Goal: Task Accomplishment & Management: Use online tool/utility

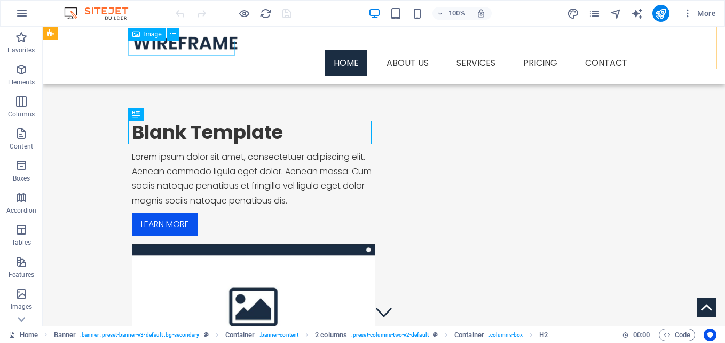
click at [213, 48] on figure at bounding box center [384, 42] width 504 height 15
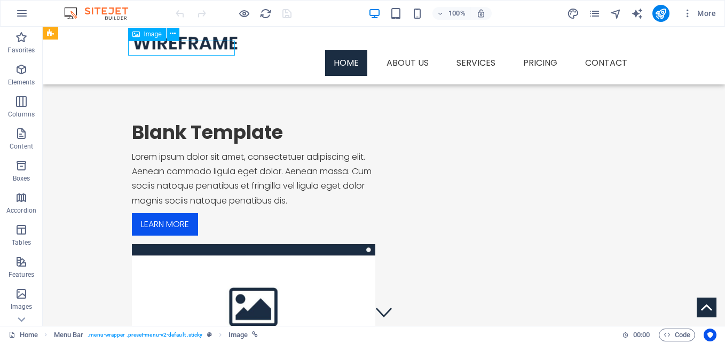
click at [224, 48] on figure at bounding box center [384, 42] width 504 height 15
select select "px"
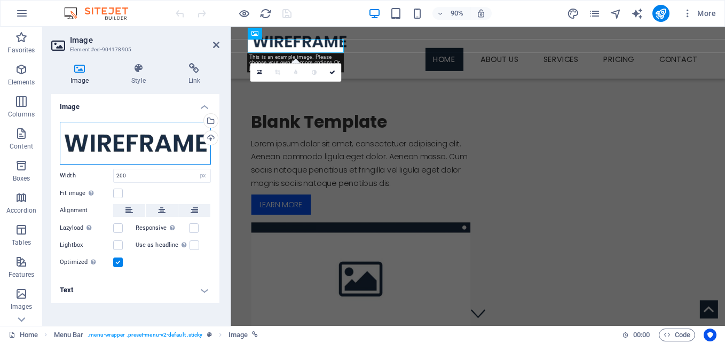
click at [153, 141] on div "Drag files here, click to choose files or select files from Files or our free s…" at bounding box center [135, 143] width 151 height 43
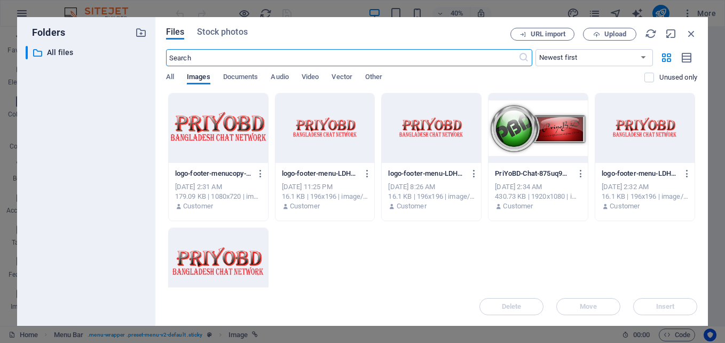
click at [237, 134] on div at bounding box center [218, 127] width 99 height 69
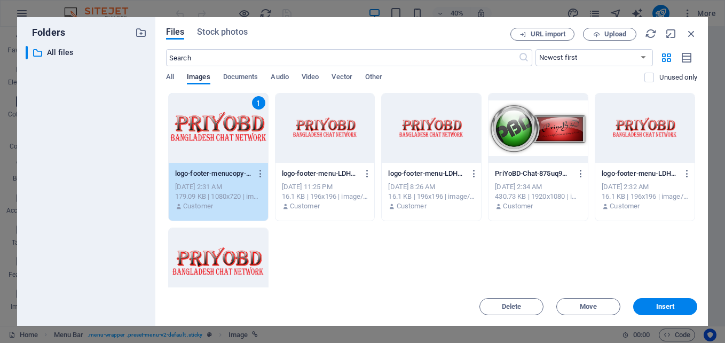
click at [237, 134] on div "1" at bounding box center [218, 127] width 99 height 69
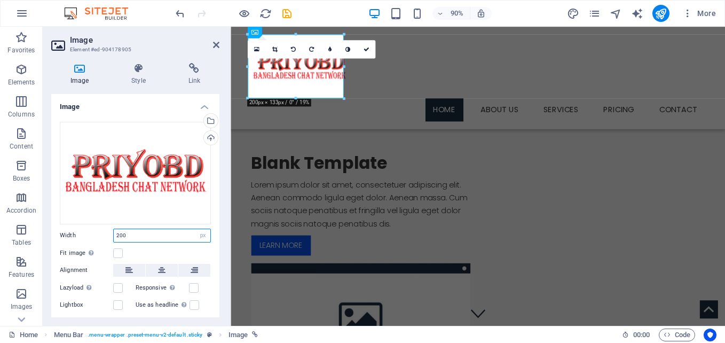
click at [168, 234] on input "200" at bounding box center [162, 235] width 97 height 13
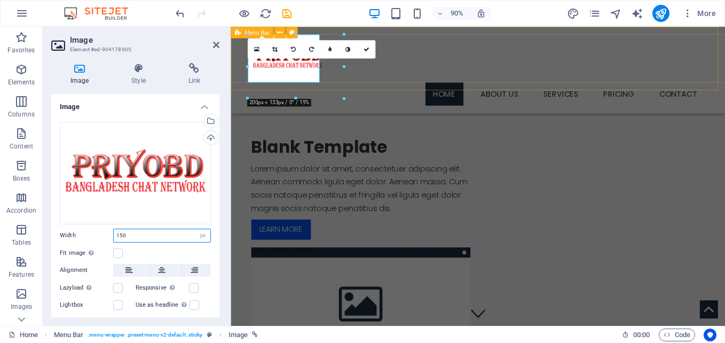
type input "150"
click at [410, 78] on div "Menu Home About us Services Service Detail Pricing Contact" at bounding box center [505, 75] width 549 height 96
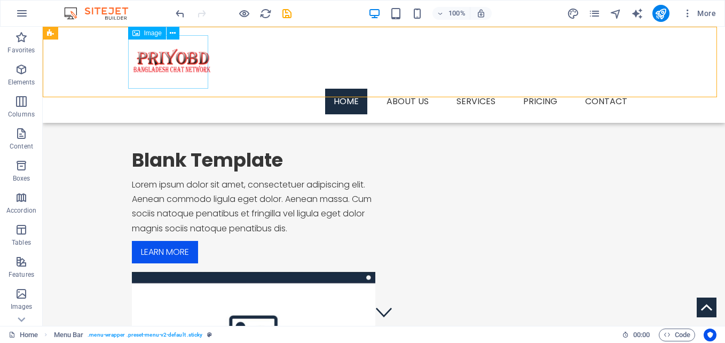
click at [170, 57] on figure at bounding box center [384, 61] width 504 height 53
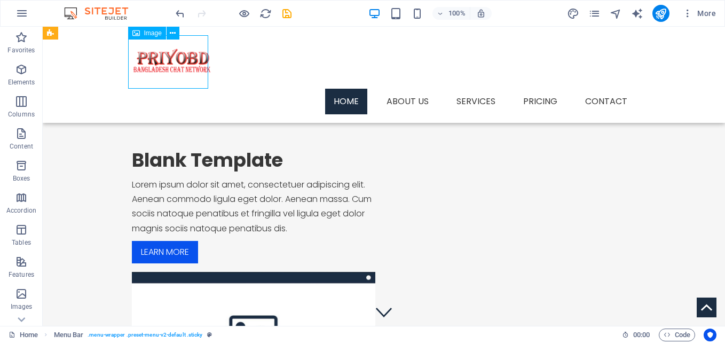
click at [170, 57] on figure at bounding box center [384, 61] width 504 height 53
select select "px"
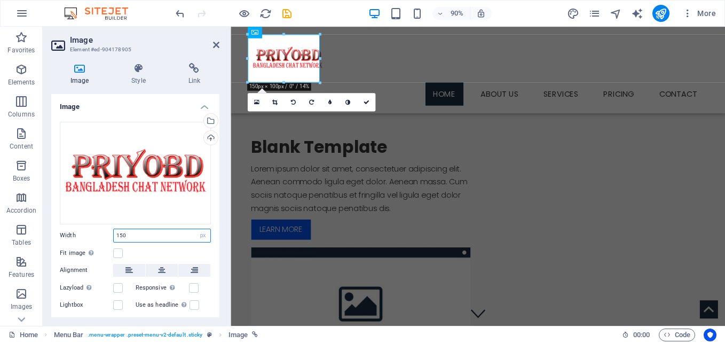
click at [136, 232] on input "150" at bounding box center [162, 235] width 97 height 13
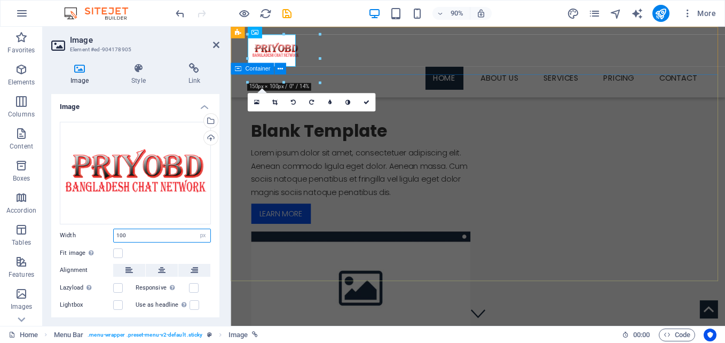
type input "100"
click at [443, 97] on div "Blank Template Lorem ipsum dolor sit amet, consectetuer adipiscing elit. Aenean…" at bounding box center [505, 255] width 549 height 350
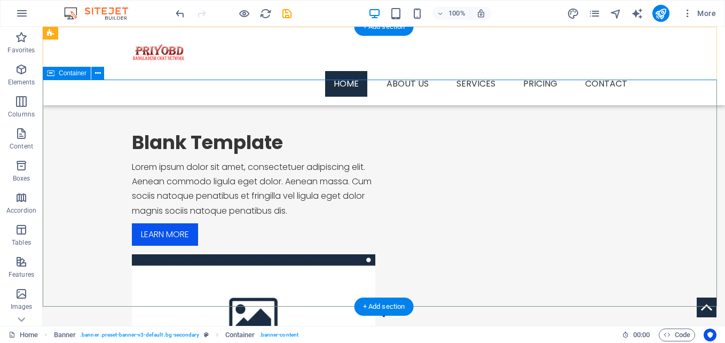
click at [679, 101] on div "Blank Template Lorem ipsum dolor sit amet, consectetuer adipiscing elit. Aenean…" at bounding box center [384, 255] width 682 height 350
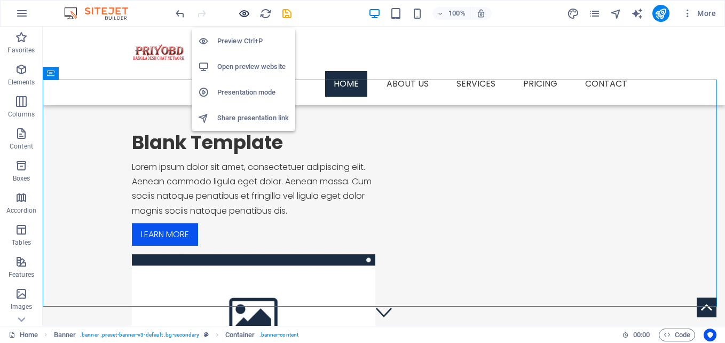
click at [243, 13] on icon "button" at bounding box center [244, 13] width 12 height 12
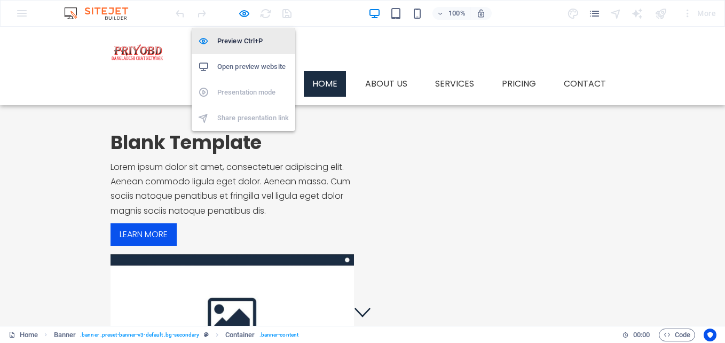
click at [241, 43] on h6 "Preview Ctrl+P" at bounding box center [253, 41] width 72 height 13
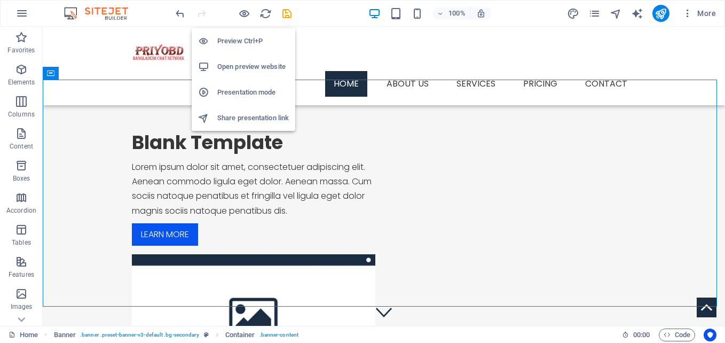
click at [241, 43] on h6 "Preview Ctrl+P" at bounding box center [253, 41] width 72 height 13
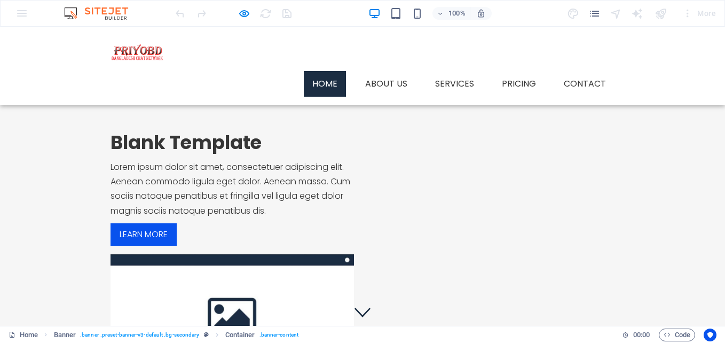
click at [530, 258] on div "Blank Template Lorem ipsum dolor sit amet, consectetuer adipiscing elit. Aenean…" at bounding box center [362, 255] width 725 height 350
click at [391, 71] on link "About us" at bounding box center [386, 84] width 59 height 26
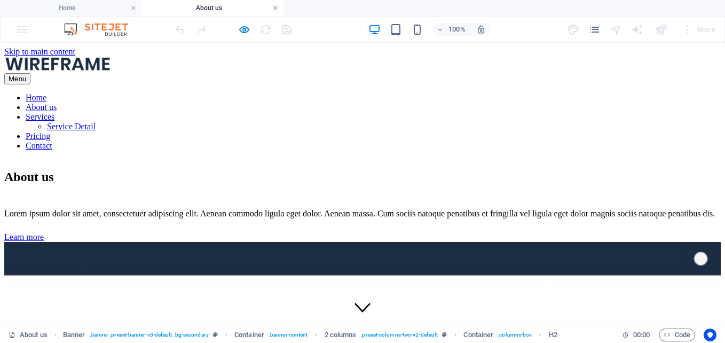
click at [278, 7] on link at bounding box center [275, 8] width 6 height 10
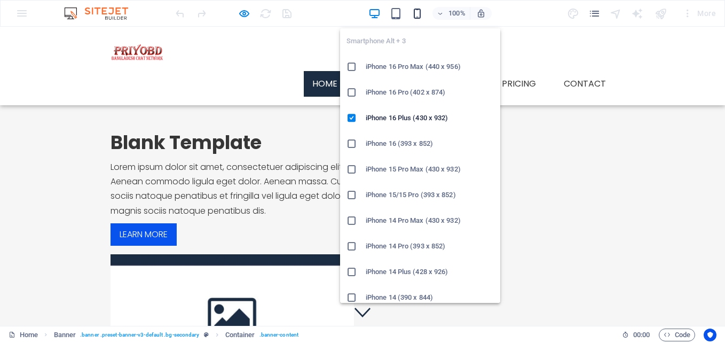
click at [415, 14] on icon "button" at bounding box center [417, 13] width 12 height 12
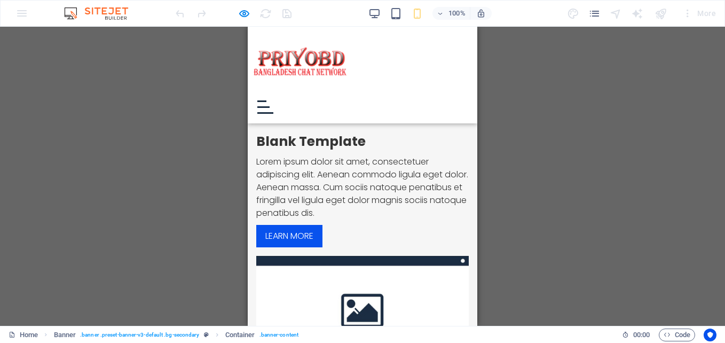
click at [454, 95] on div "Menu" at bounding box center [362, 107] width 221 height 24
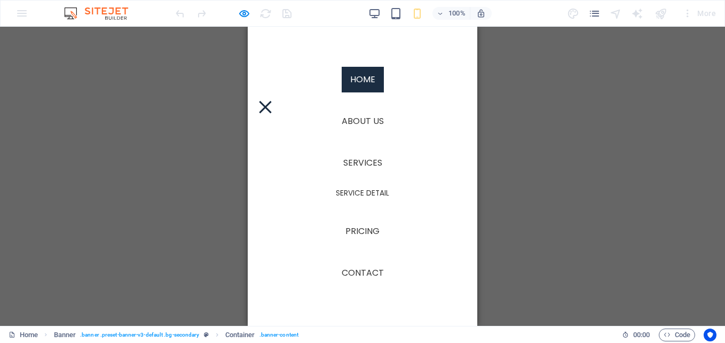
click at [273, 100] on div "Menu" at bounding box center [265, 106] width 16 height 13
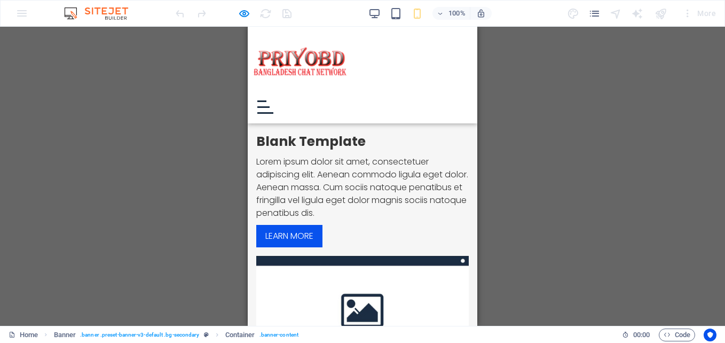
click at [273, 100] on div "Menu" at bounding box center [265, 106] width 16 height 13
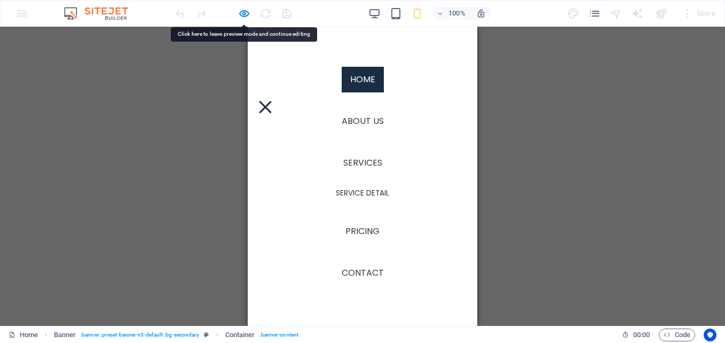
click at [273, 100] on div "Menu" at bounding box center [265, 106] width 16 height 13
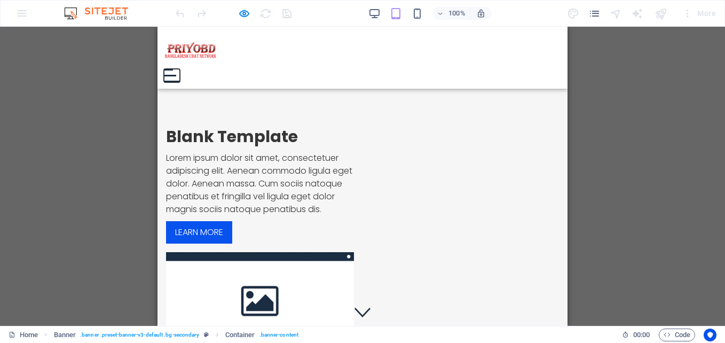
click at [176, 75] on button "Menu" at bounding box center [170, 76] width 12 height 2
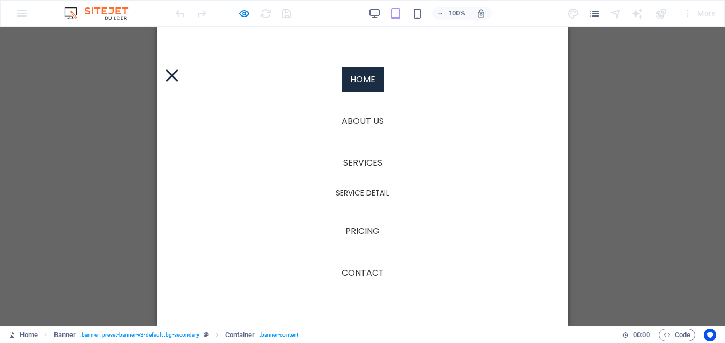
click at [180, 69] on div "Menu" at bounding box center [172, 75] width 16 height 13
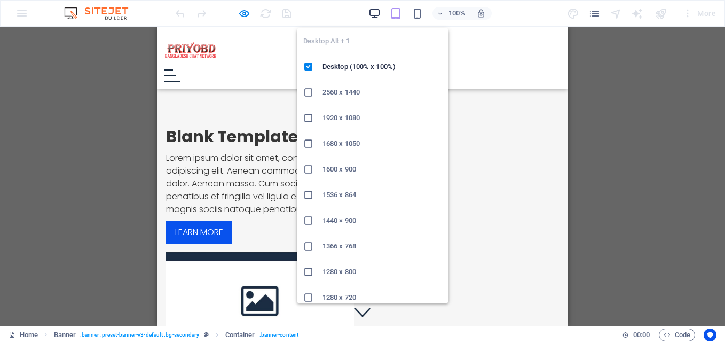
click at [374, 14] on icon "button" at bounding box center [374, 13] width 12 height 12
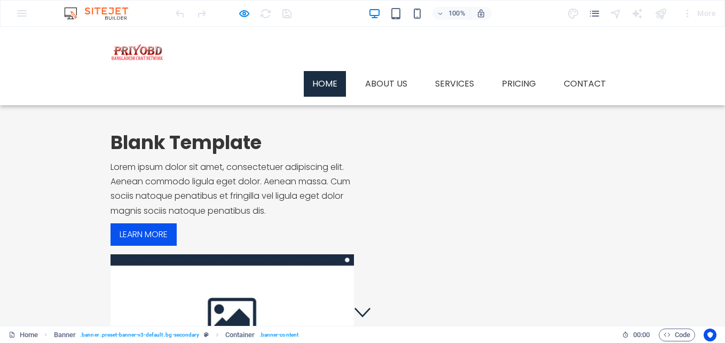
click at [263, 71] on ul "Home About us Services Service Detail Pricing Contact" at bounding box center [363, 84] width 504 height 26
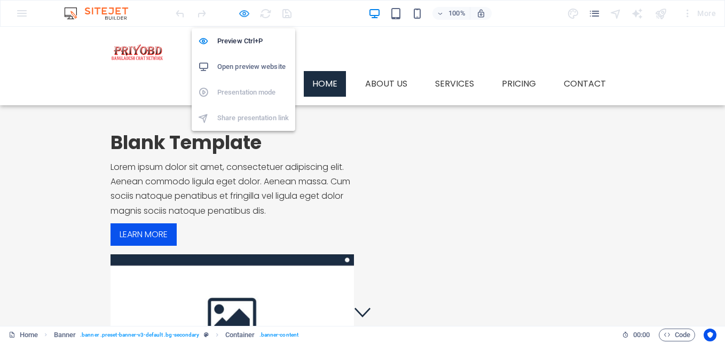
click at [240, 10] on icon "button" at bounding box center [244, 13] width 12 height 12
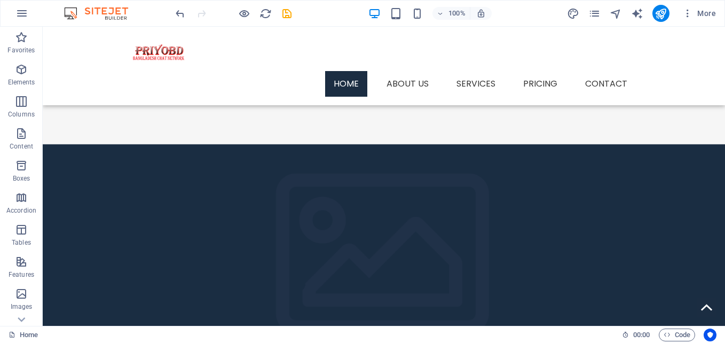
scroll to position [1004, 0]
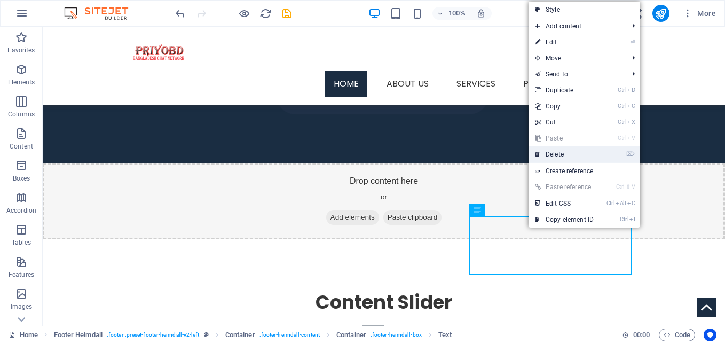
click at [547, 156] on link "⌦ Delete" at bounding box center [565, 154] width 72 height 16
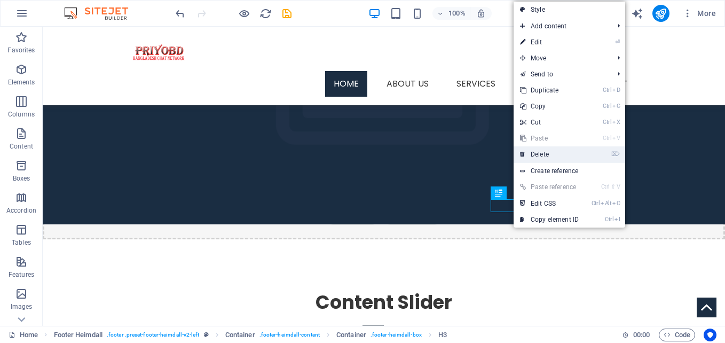
click at [537, 159] on link "⌦ Delete" at bounding box center [550, 154] width 72 height 16
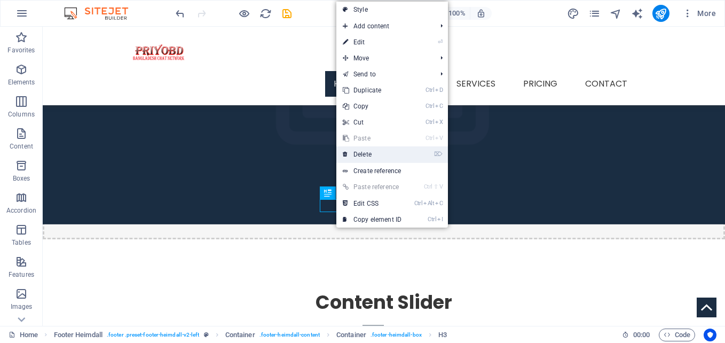
click at [367, 151] on link "⌦ Delete" at bounding box center [372, 154] width 72 height 16
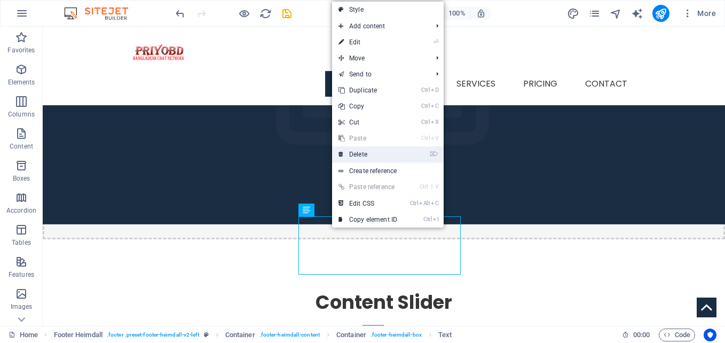
click at [353, 153] on link "⌦ Delete" at bounding box center [368, 154] width 72 height 16
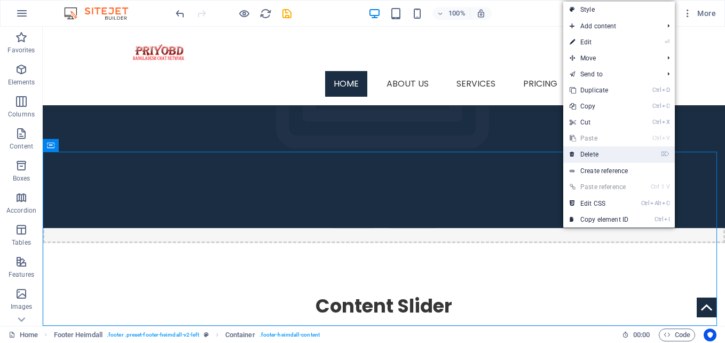
click at [586, 151] on link "⌦ Delete" at bounding box center [599, 154] width 72 height 16
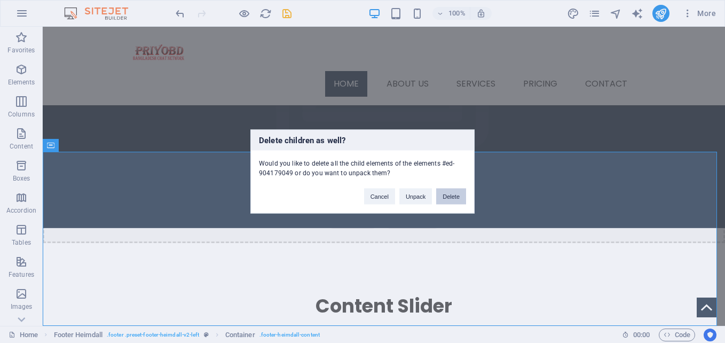
click at [445, 198] on button "Delete" at bounding box center [451, 196] width 30 height 16
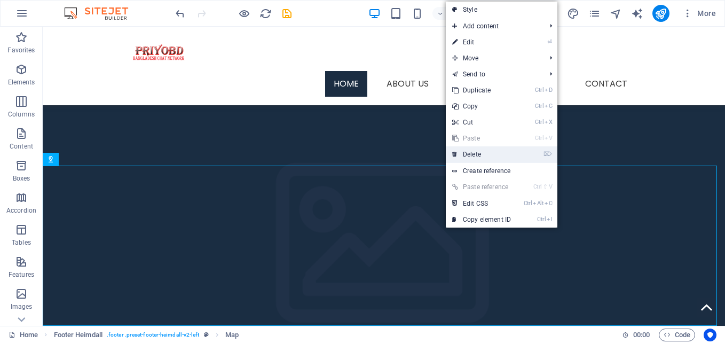
click at [460, 155] on link "⌦ Delete" at bounding box center [482, 154] width 72 height 16
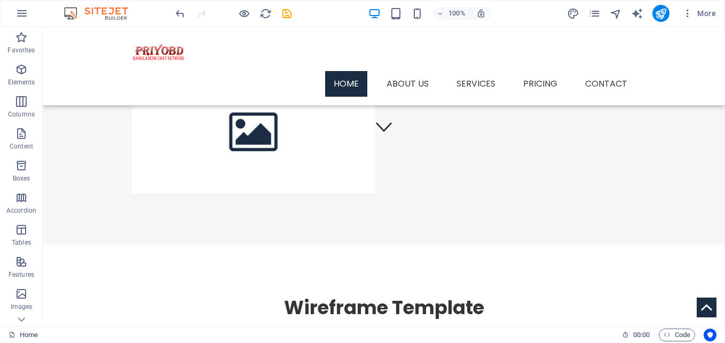
scroll to position [199, 0]
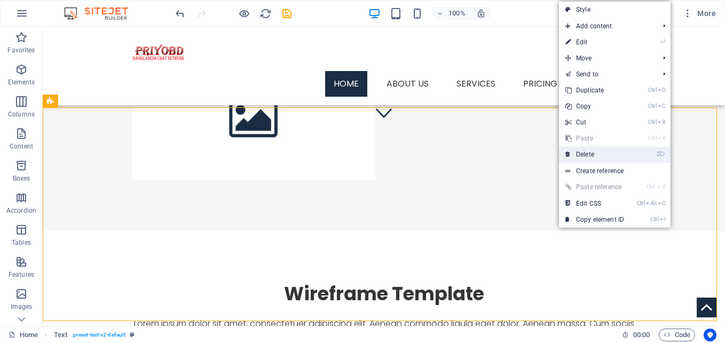
click at [588, 156] on link "⌦ Delete" at bounding box center [595, 154] width 72 height 16
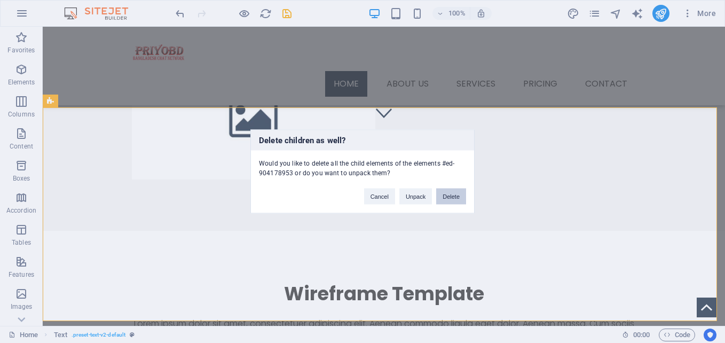
click at [449, 189] on button "Delete" at bounding box center [451, 196] width 30 height 16
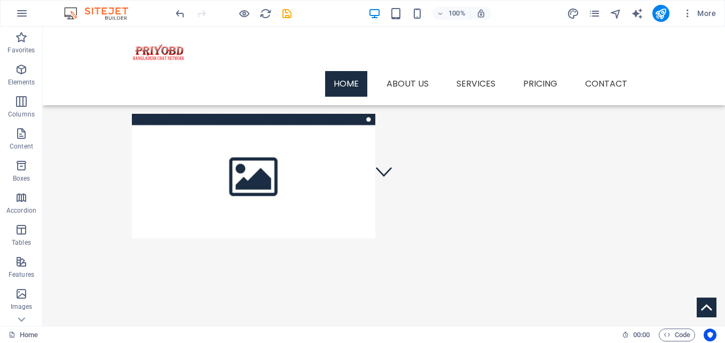
scroll to position [150, 0]
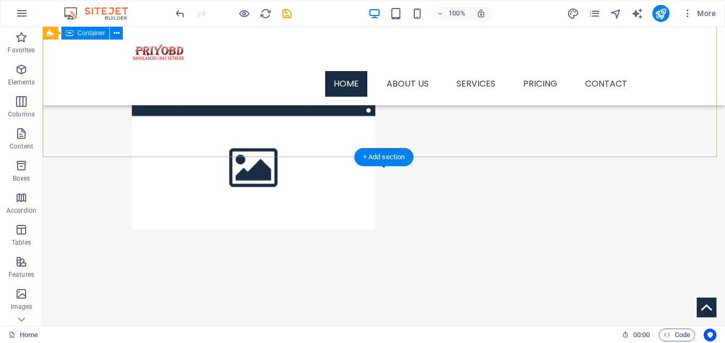
click at [278, 135] on div "Blank Template Lorem ipsum dolor sit amet, consectetuer adipiscing elit. Aenean…" at bounding box center [384, 105] width 682 height 350
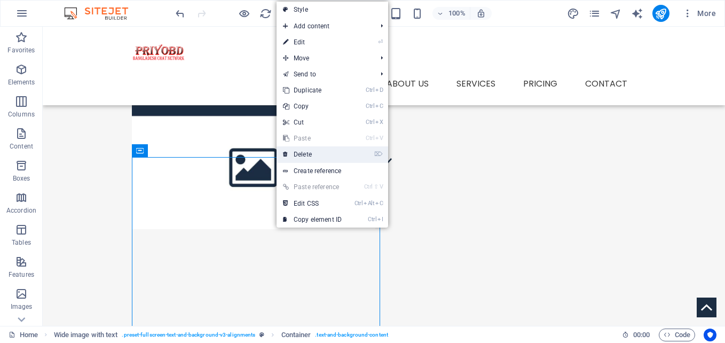
click at [302, 150] on link "⌦ Delete" at bounding box center [313, 154] width 72 height 16
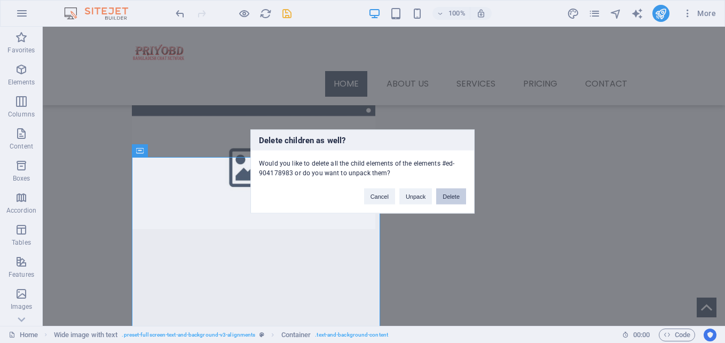
click at [446, 202] on button "Delete" at bounding box center [451, 196] width 30 height 16
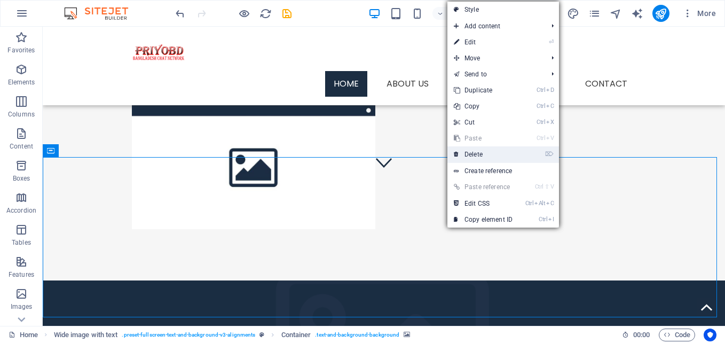
click at [463, 157] on link "⌦ Delete" at bounding box center [483, 154] width 72 height 16
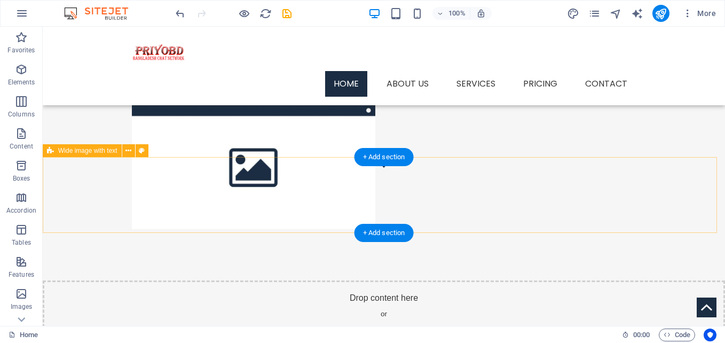
click at [468, 280] on div "Drop content here or Add elements Paste clipboard" at bounding box center [384, 318] width 682 height 76
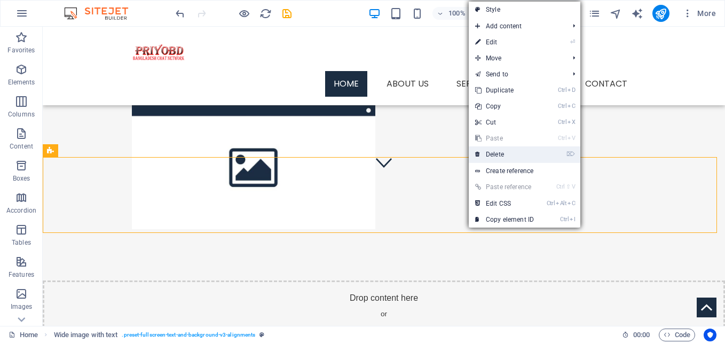
click at [485, 152] on link "⌦ Delete" at bounding box center [505, 154] width 72 height 16
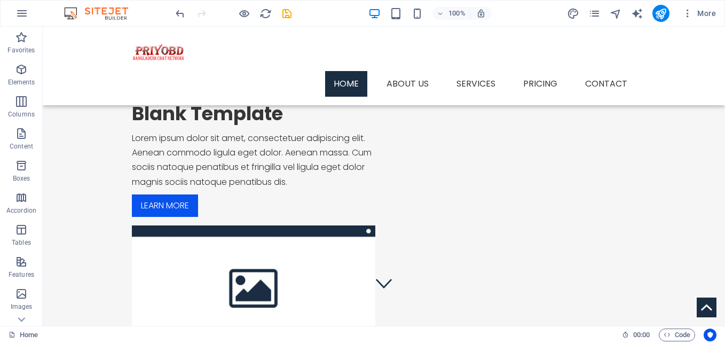
scroll to position [0, 0]
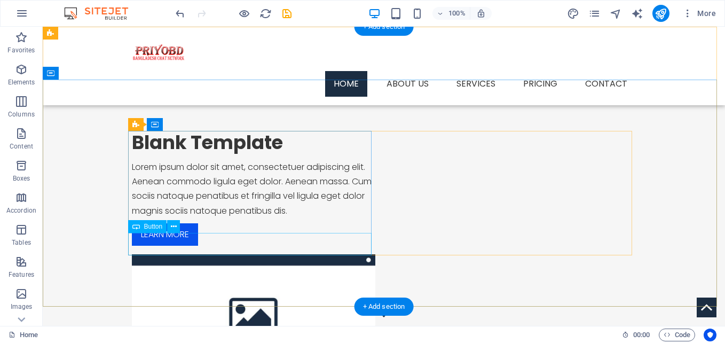
click at [160, 246] on div "Learn more" at bounding box center [253, 234] width 243 height 22
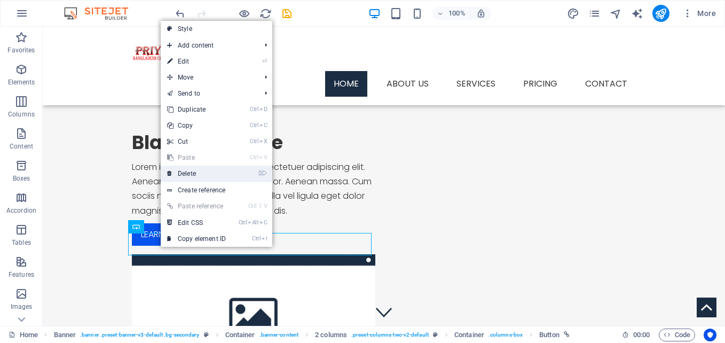
click at [186, 177] on link "⌦ Delete" at bounding box center [197, 174] width 72 height 16
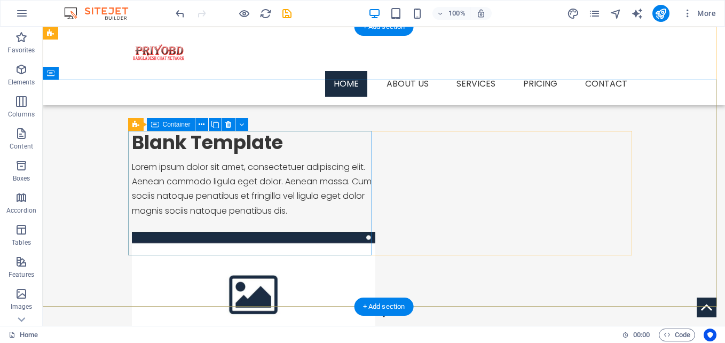
click at [241, 157] on div "Blank Template Lorem ipsum dolor sit amet, consectetuer adipiscing elit. Aenean…" at bounding box center [253, 177] width 243 height 92
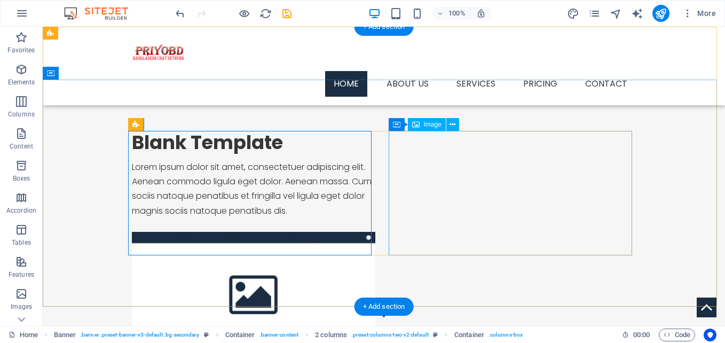
click at [375, 232] on figure at bounding box center [253, 294] width 243 height 124
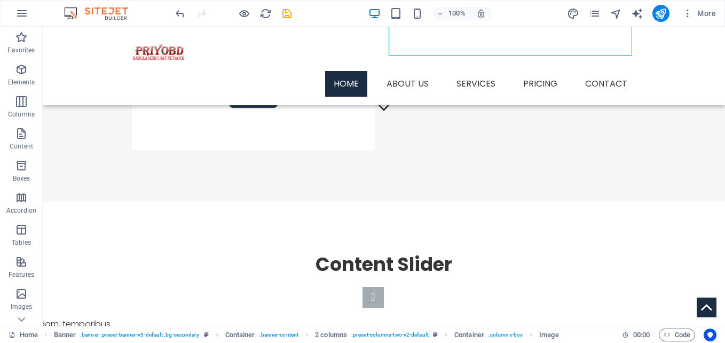
scroll to position [214, 0]
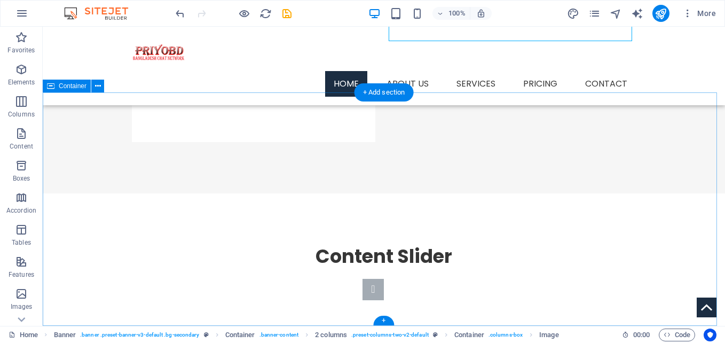
click at [653, 262] on div "Content Slider Lorem ipsum dolor sit amet, consectetur adipisicing elit. Id, ip…" at bounding box center [384, 331] width 682 height 276
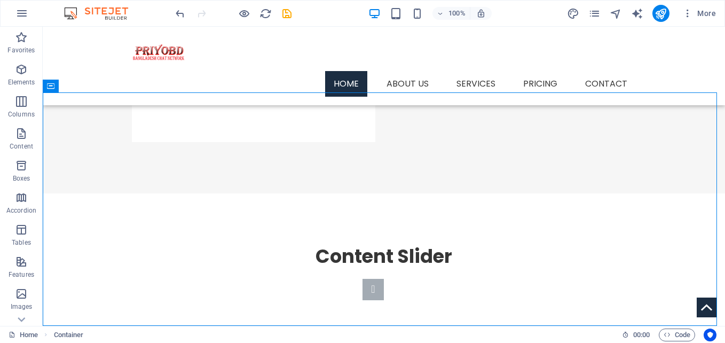
drag, startPoint x: 719, startPoint y: 319, endPoint x: 492, endPoint y: 355, distance: 229.7
click at [23, 98] on icon "button" at bounding box center [21, 101] width 13 height 13
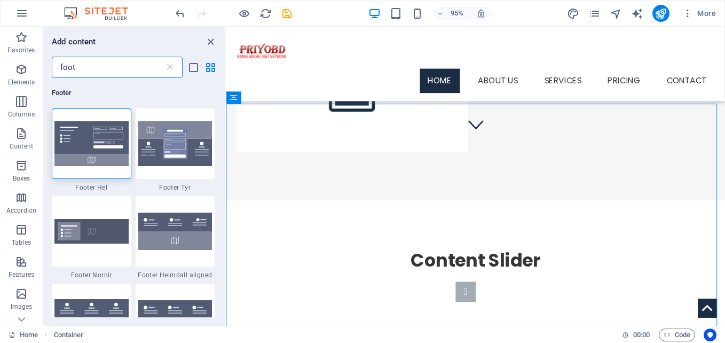
scroll to position [0, 0]
type input "foot"
drag, startPoint x: 221, startPoint y: 131, endPoint x: 223, endPoint y: 174, distance: 42.3
click at [223, 174] on div "Footer 1 Star Footer Hel 1 Star Footer Tyr 1 Star Footer Nornir 1 Star Footer H…" at bounding box center [134, 197] width 182 height 239
click at [222, 154] on div "Footer 1 Star Footer Hel 1 Star Footer Tyr 1 Star Footer Nornir 1 Star Footer H…" at bounding box center [134, 197] width 182 height 239
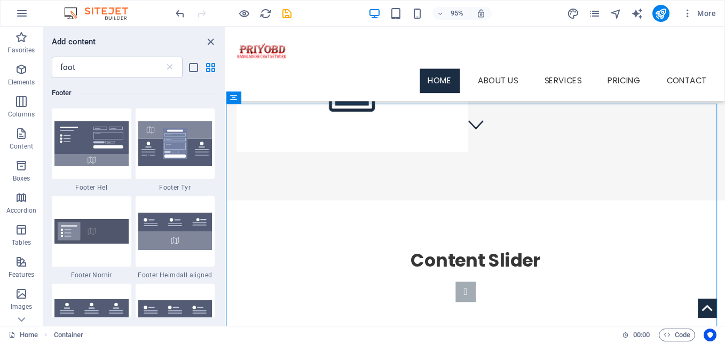
click at [222, 154] on div "Footer 1 Star Footer Hel 1 Star Footer Tyr 1 Star Footer Nornir 1 Star Footer H…" at bounding box center [134, 197] width 182 height 239
drag, startPoint x: 222, startPoint y: 154, endPoint x: 223, endPoint y: 128, distance: 26.7
click at [223, 128] on div "Footer 1 Star Footer Hel 1 Star Footer Tyr 1 Star Footer Nornir 1 Star Footer H…" at bounding box center [134, 197] width 182 height 239
drag, startPoint x: 223, startPoint y: 128, endPoint x: 222, endPoint y: 167, distance: 39.5
click at [222, 167] on div "Footer 1 Star Footer Hel 1 Star Footer Tyr 1 Star Footer Nornir 1 Star Footer H…" at bounding box center [134, 197] width 182 height 239
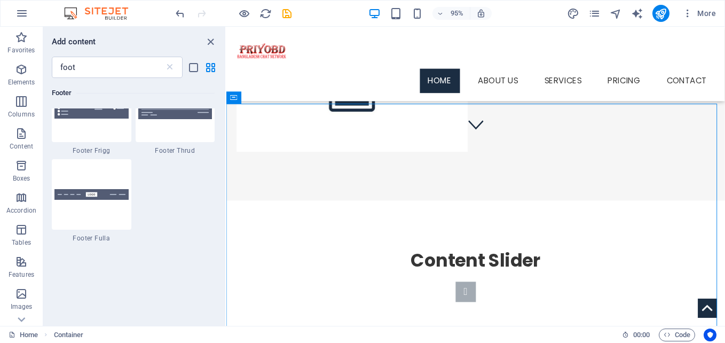
scroll to position [572, 0]
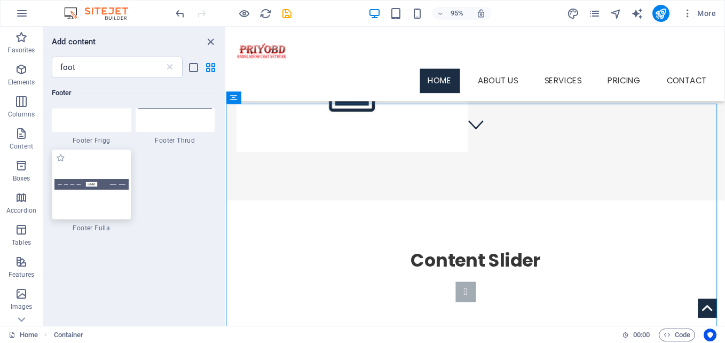
click at [106, 186] on img at bounding box center [91, 184] width 74 height 11
click at [226, 186] on div "Drag here to replace the existing content. Press “Ctrl” if you want to create a…" at bounding box center [475, 176] width 499 height 299
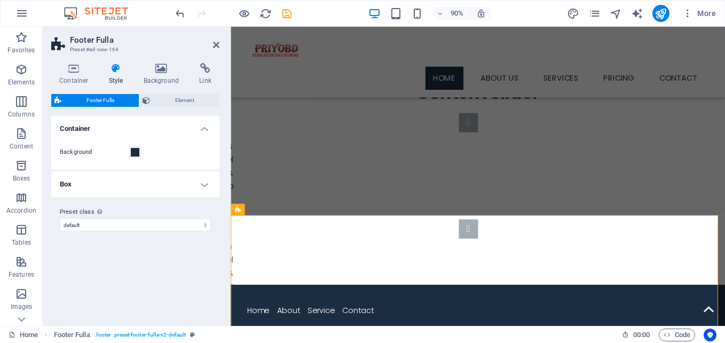
scroll to position [306, 0]
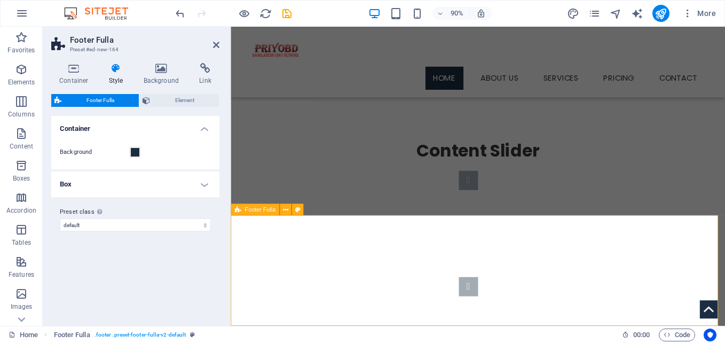
click at [70, 75] on h4 "Container" at bounding box center [76, 74] width 50 height 22
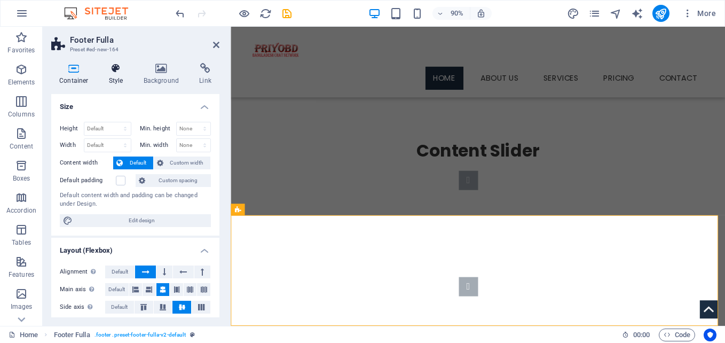
click at [123, 75] on h4 "Style" at bounding box center [118, 74] width 35 height 22
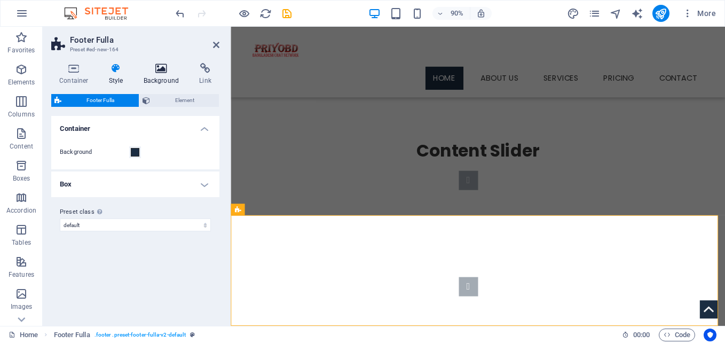
click at [162, 75] on h4 "Background" at bounding box center [164, 74] width 56 height 22
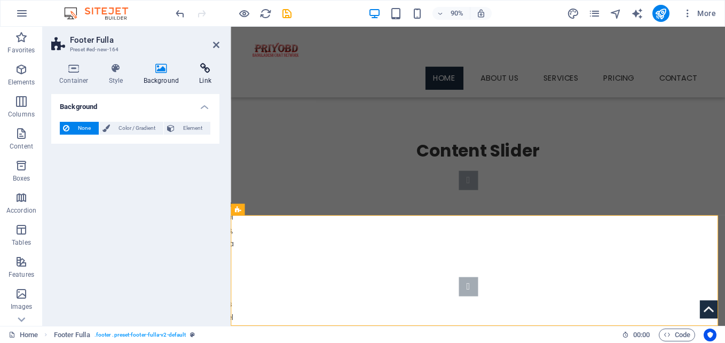
click at [203, 77] on h4 "Link" at bounding box center [205, 74] width 28 height 22
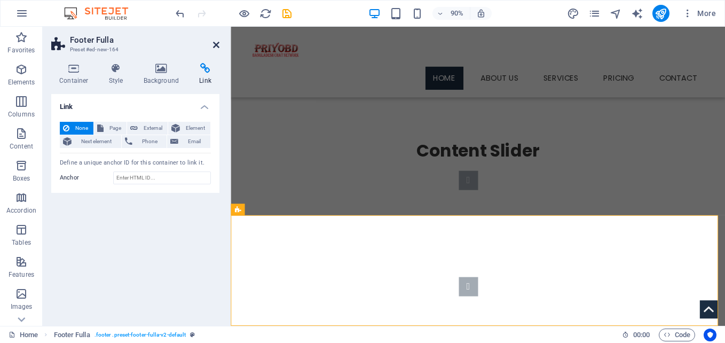
click at [213, 43] on icon at bounding box center [216, 45] width 6 height 9
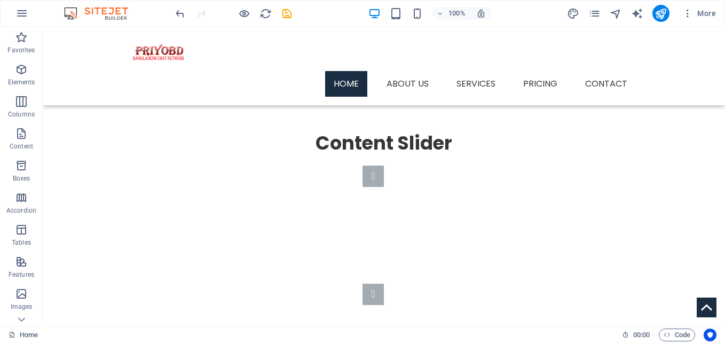
scroll to position [337, 0]
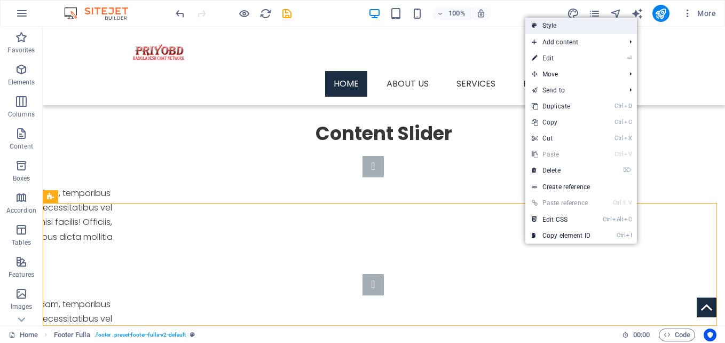
click at [568, 27] on link "Style" at bounding box center [581, 26] width 112 height 16
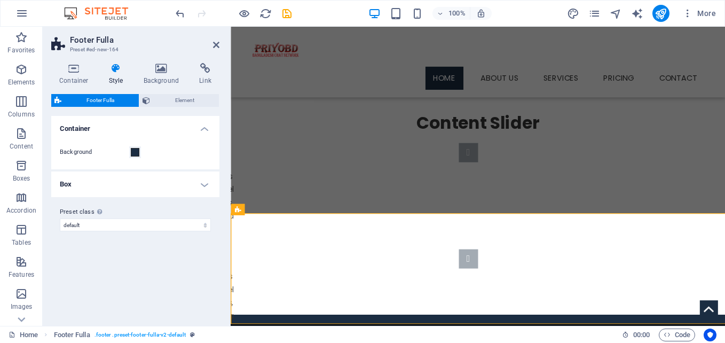
scroll to position [306, 0]
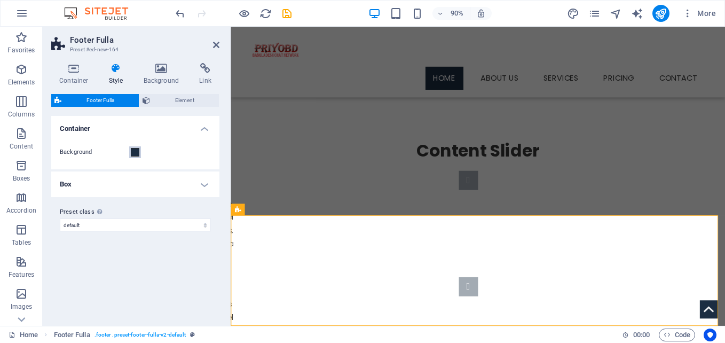
click at [135, 152] on span at bounding box center [135, 152] width 9 height 9
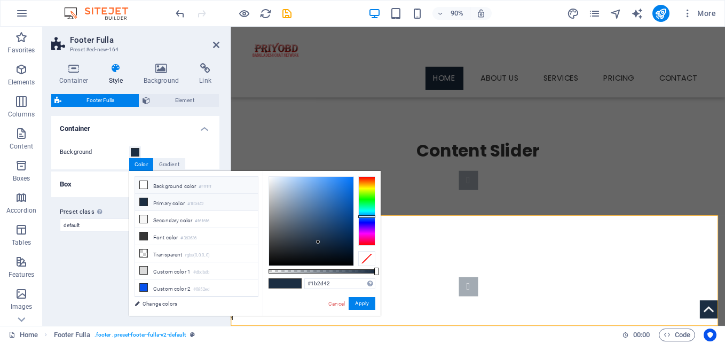
click at [147, 181] on span at bounding box center [143, 184] width 9 height 9
type input "#ffffff"
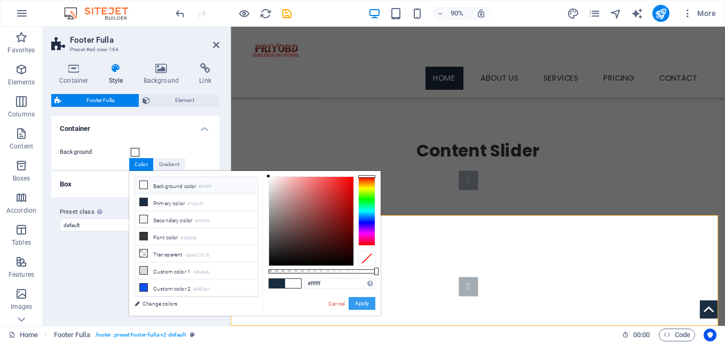
click at [359, 305] on button "Apply" at bounding box center [362, 303] width 27 height 13
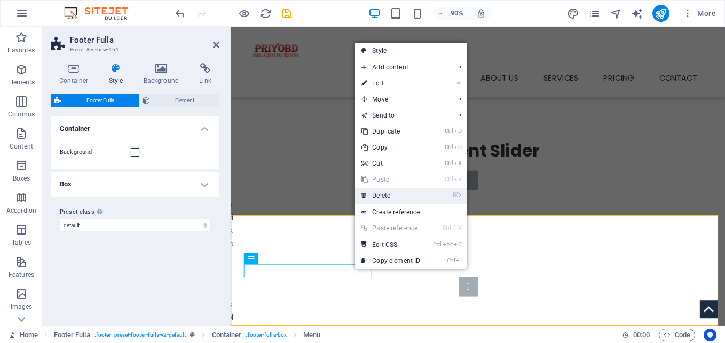
click at [377, 195] on link "⌦ Delete" at bounding box center [391, 195] width 72 height 16
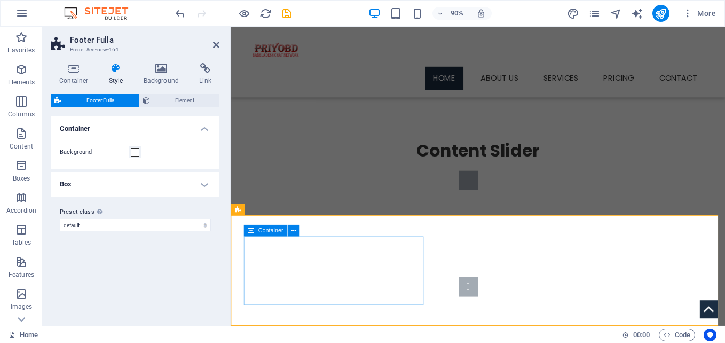
click at [294, 231] on icon at bounding box center [292, 231] width 5 height 10
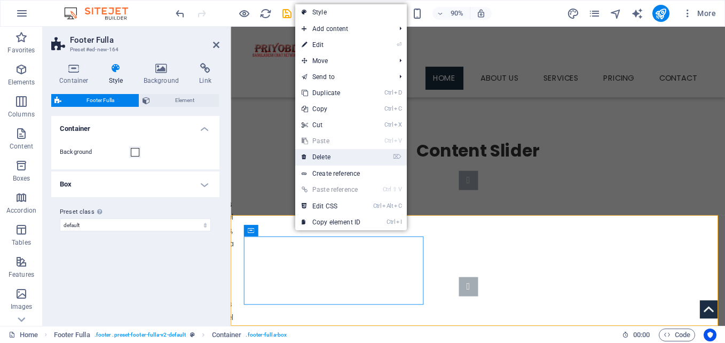
click at [336, 163] on link "⌦ Delete" at bounding box center [331, 157] width 72 height 16
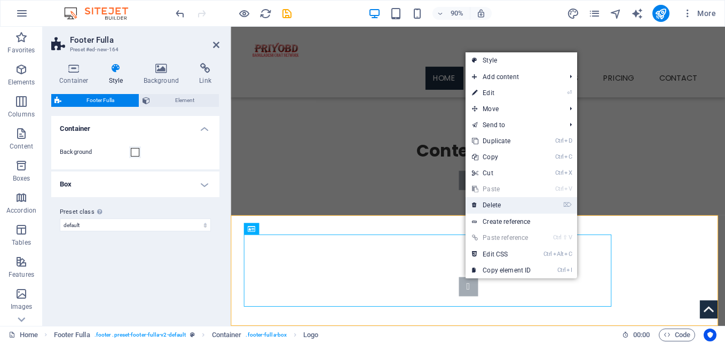
click at [490, 202] on link "⌦ Delete" at bounding box center [502, 205] width 72 height 16
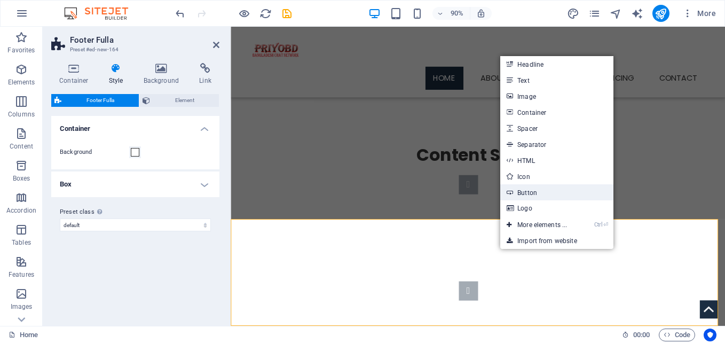
click at [517, 194] on link "Button" at bounding box center [556, 192] width 113 height 16
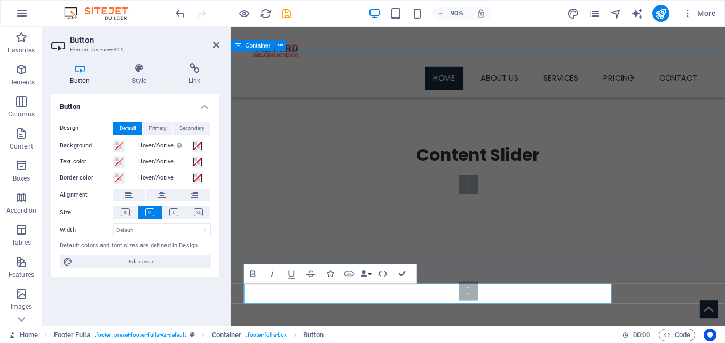
scroll to position [255, 0]
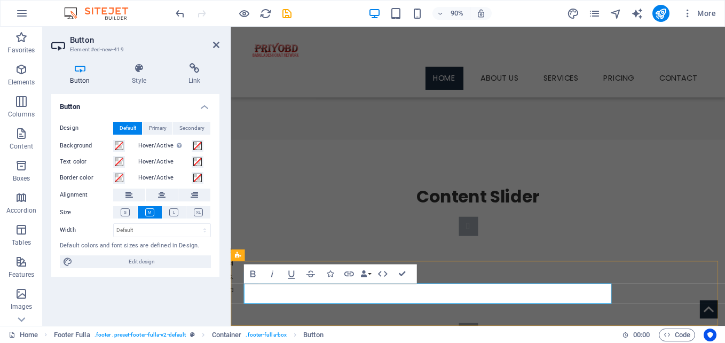
drag, startPoint x: 276, startPoint y: 325, endPoint x: 265, endPoint y: 324, distance: 10.7
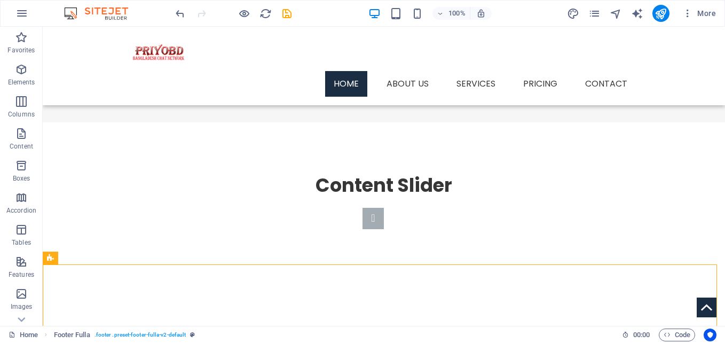
scroll to position [286, 0]
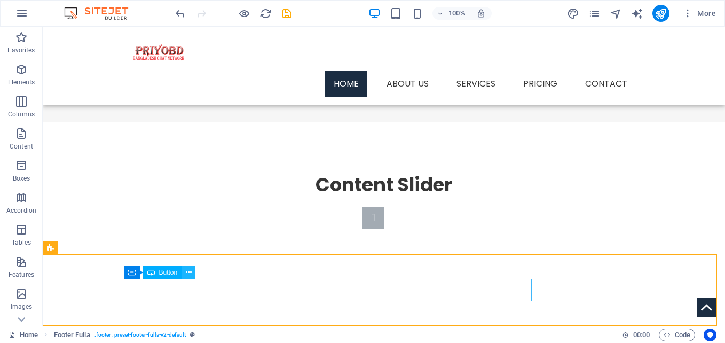
click at [186, 269] on icon at bounding box center [189, 272] width 6 height 11
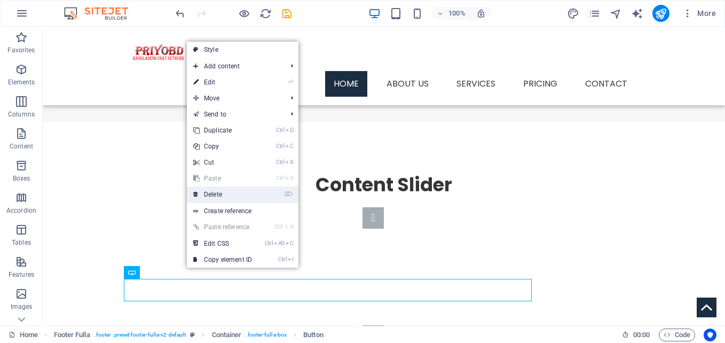
click at [218, 190] on link "⌦ Delete" at bounding box center [223, 194] width 72 height 16
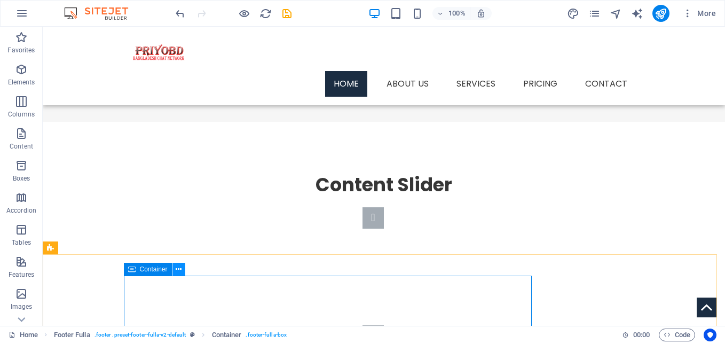
click at [175, 265] on button at bounding box center [178, 269] width 13 height 13
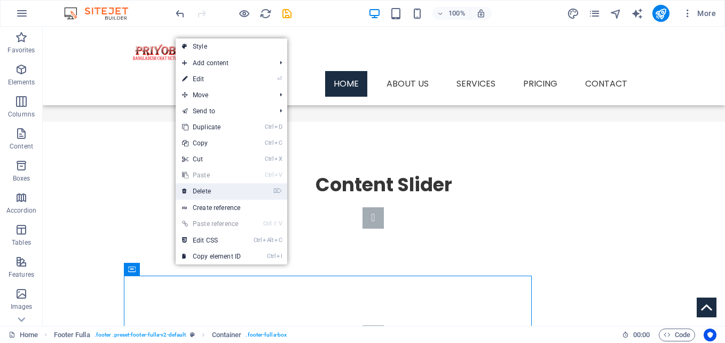
click at [208, 190] on link "⌦ Delete" at bounding box center [212, 191] width 72 height 16
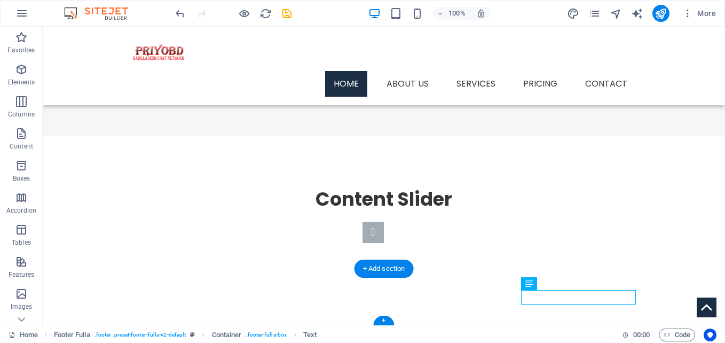
drag, startPoint x: 568, startPoint y: 298, endPoint x: 365, endPoint y: 298, distance: 202.9
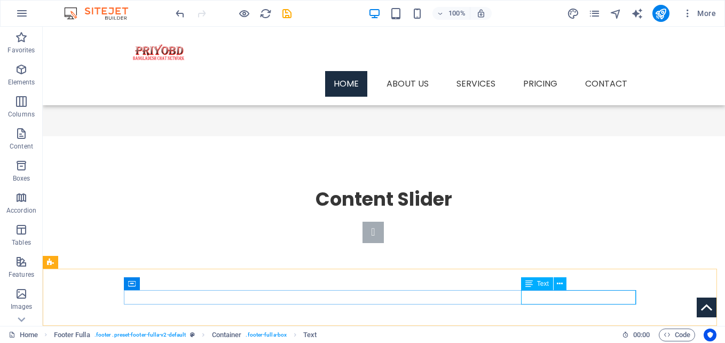
click at [528, 285] on icon at bounding box center [528, 283] width 7 height 13
click at [561, 287] on icon at bounding box center [560, 283] width 6 height 11
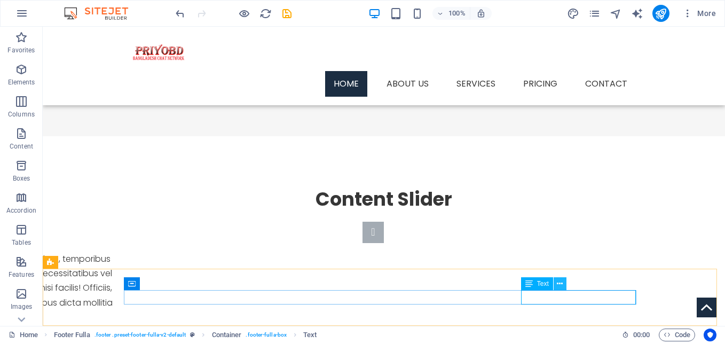
click at [559, 285] on icon at bounding box center [560, 283] width 6 height 11
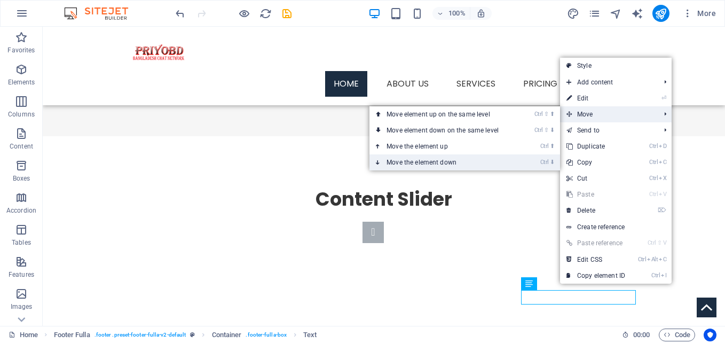
click at [505, 160] on link "Ctrl ⬇ Move the element down" at bounding box center [445, 162] width 151 height 16
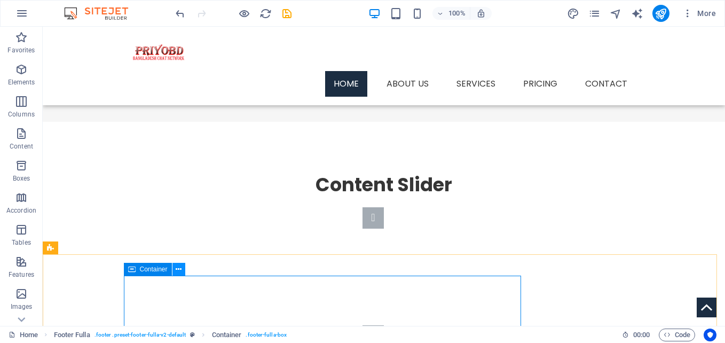
click at [178, 269] on icon at bounding box center [179, 269] width 6 height 11
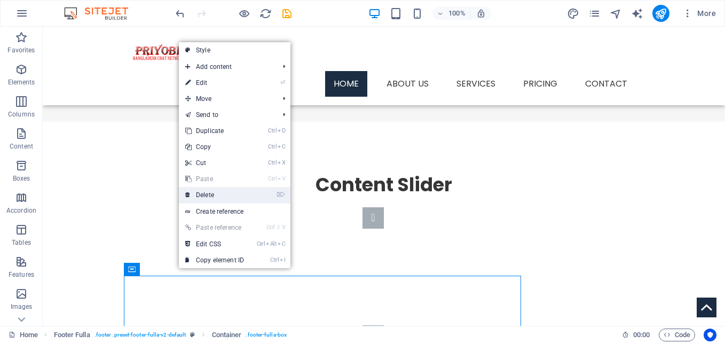
click at [219, 196] on link "⌦ Delete" at bounding box center [215, 195] width 72 height 16
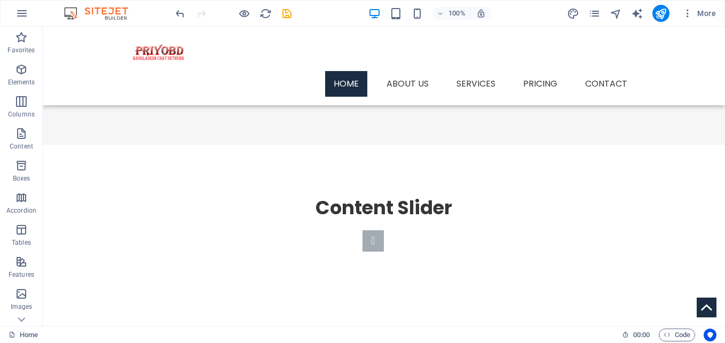
scroll to position [1, 0]
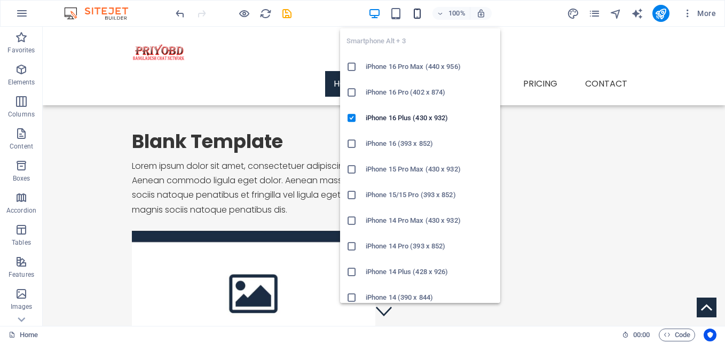
click at [415, 14] on icon "button" at bounding box center [417, 13] width 12 height 12
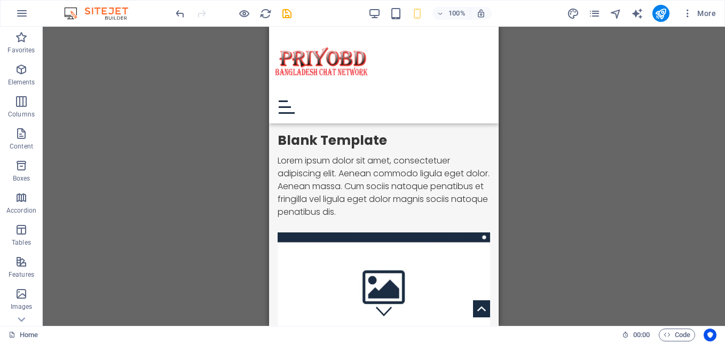
click at [602, 131] on div "H2 Banner Container 2 columns 2 columns Container Image Container Menu Bar Imag…" at bounding box center [384, 176] width 682 height 299
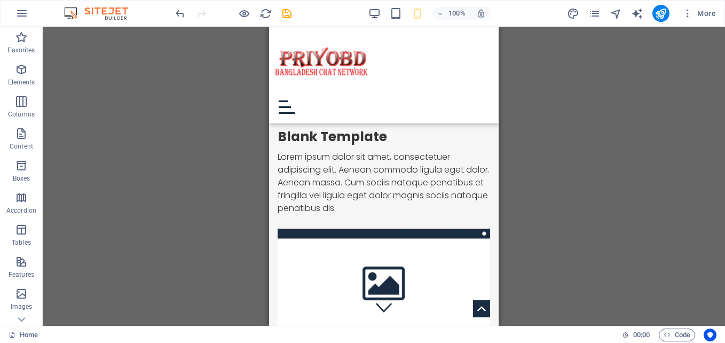
scroll to position [0, 0]
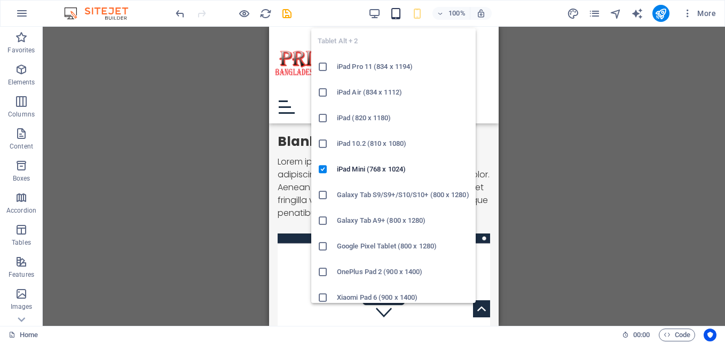
click at [394, 10] on icon "button" at bounding box center [396, 13] width 12 height 12
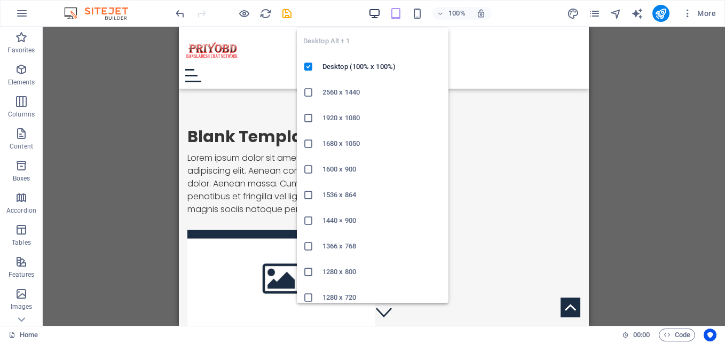
click at [370, 15] on icon "button" at bounding box center [374, 13] width 12 height 12
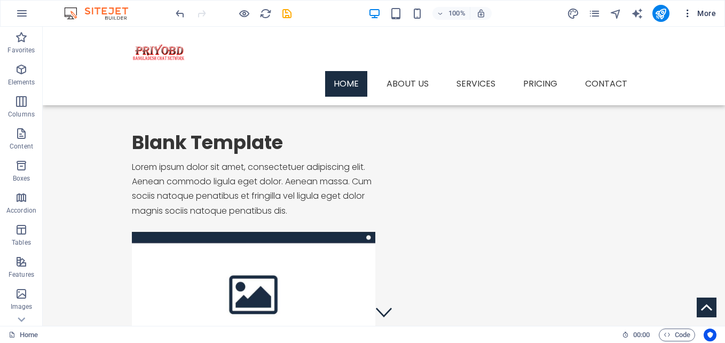
click at [687, 21] on button "More" at bounding box center [699, 13] width 42 height 17
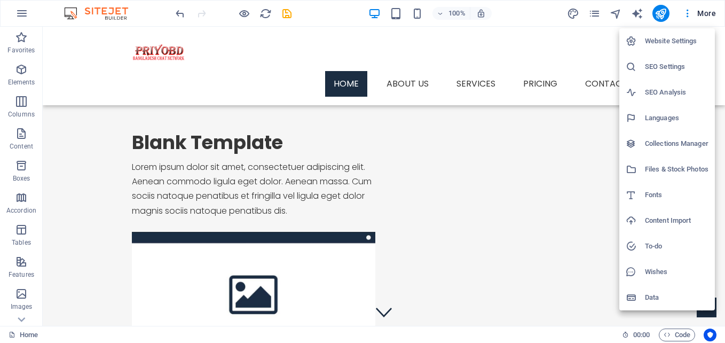
click at [639, 13] on div at bounding box center [362, 171] width 725 height 343
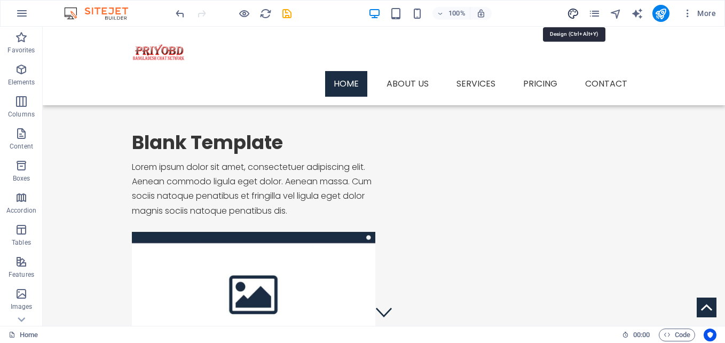
click at [571, 14] on icon "design" at bounding box center [573, 13] width 12 height 12
select select "px"
select select "300"
select select "px"
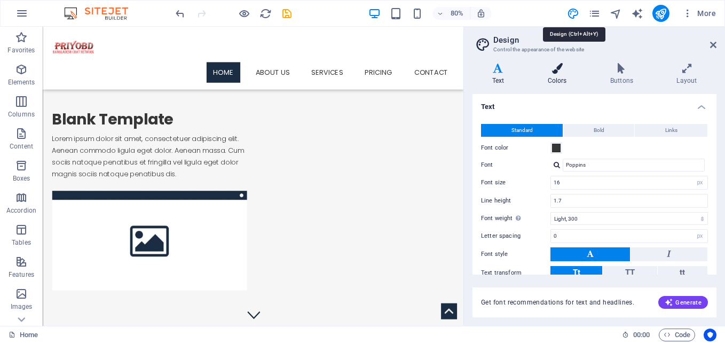
click at [559, 71] on icon at bounding box center [557, 68] width 58 height 11
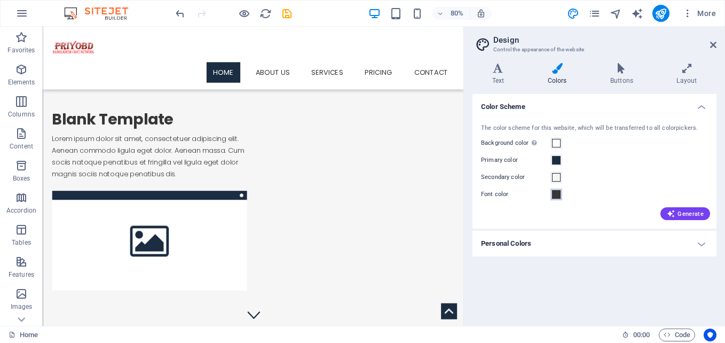
click at [558, 198] on span at bounding box center [556, 194] width 9 height 9
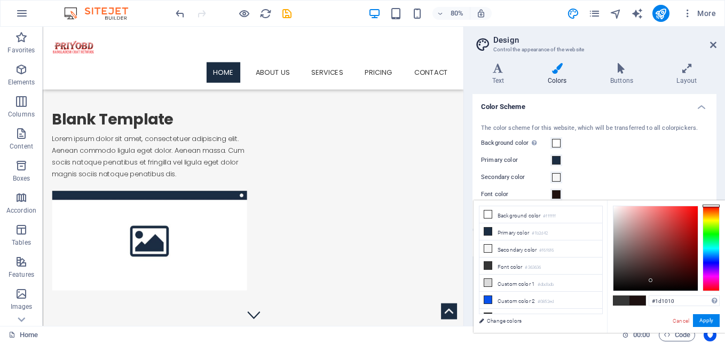
click at [651, 280] on div at bounding box center [656, 248] width 84 height 84
click at [654, 286] on div at bounding box center [656, 248] width 84 height 84
click at [653, 292] on div "#0b0606 Supported formats #0852ed rgb(8, 82, 237) rgba(8, 82, 237, 90%) hsv(221…" at bounding box center [666, 343] width 118 height 287
type input "#000000"
drag, startPoint x: 666, startPoint y: 282, endPoint x: 692, endPoint y: 292, distance: 26.7
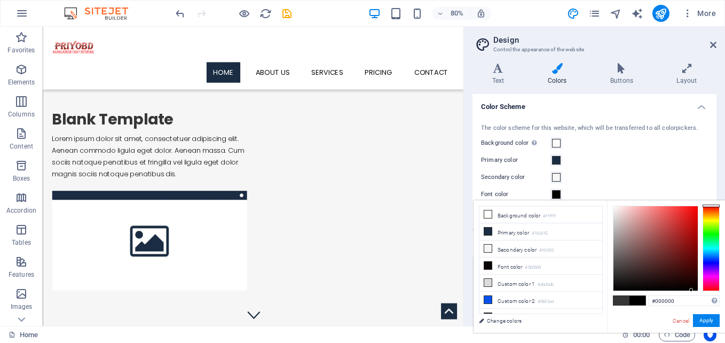
click at [692, 292] on div "#000000 Supported formats #0852ed rgb(8, 82, 237) rgba(8, 82, 237, 90%) hsv(221…" at bounding box center [666, 343] width 118 height 287
click at [703, 315] on button "Apply" at bounding box center [706, 320] width 27 height 13
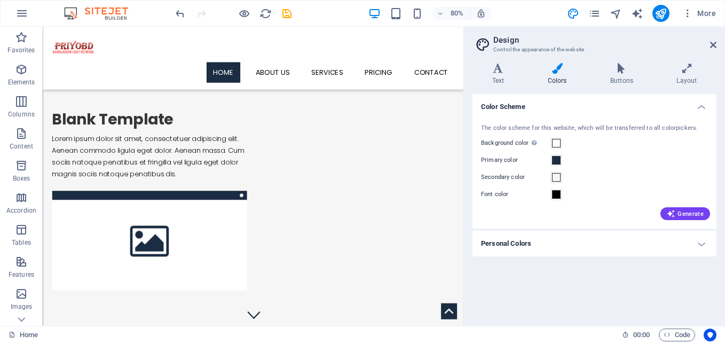
click at [697, 108] on h4 "Color Scheme" at bounding box center [595, 103] width 244 height 19
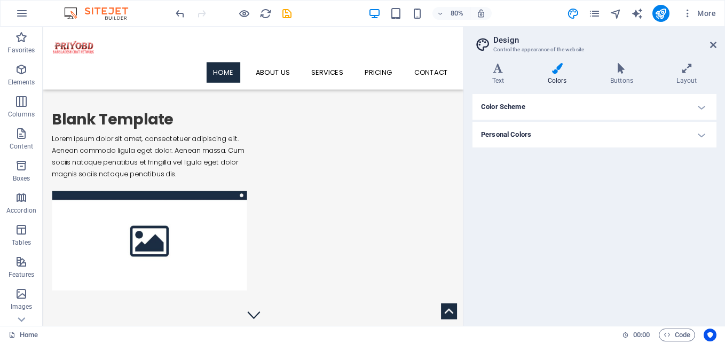
click at [697, 108] on h4 "Color Scheme" at bounding box center [595, 107] width 244 height 26
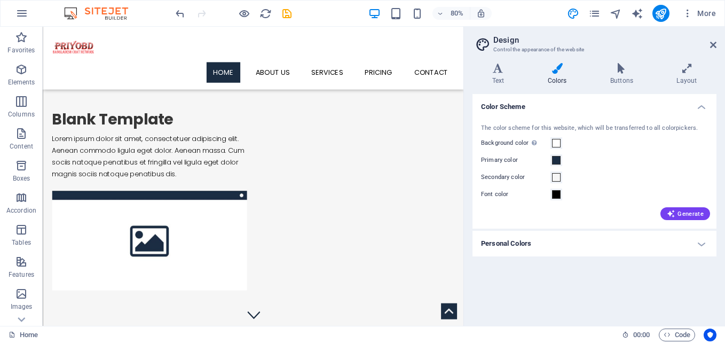
click at [697, 108] on h4 "Color Scheme" at bounding box center [595, 103] width 244 height 19
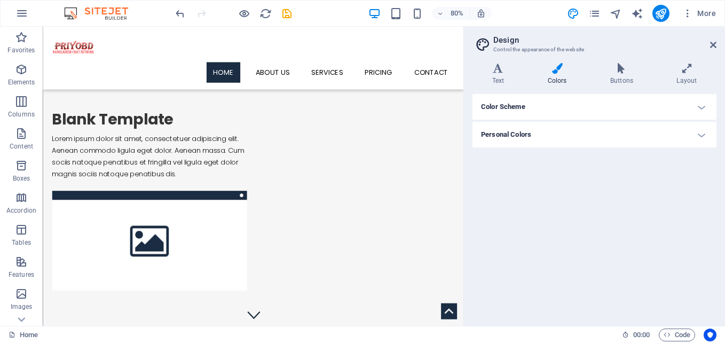
click at [697, 108] on h4 "Color Scheme" at bounding box center [595, 107] width 244 height 26
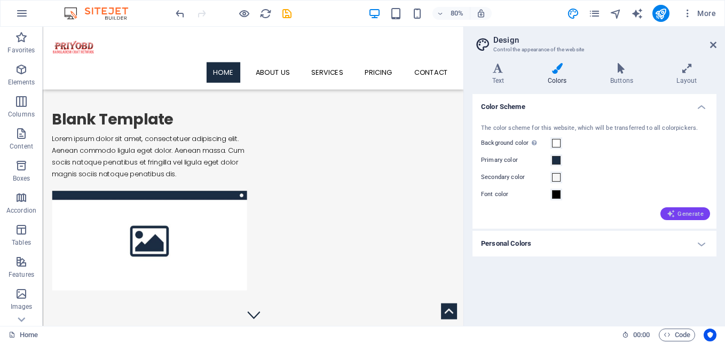
click at [685, 212] on span "Generate" at bounding box center [685, 213] width 37 height 9
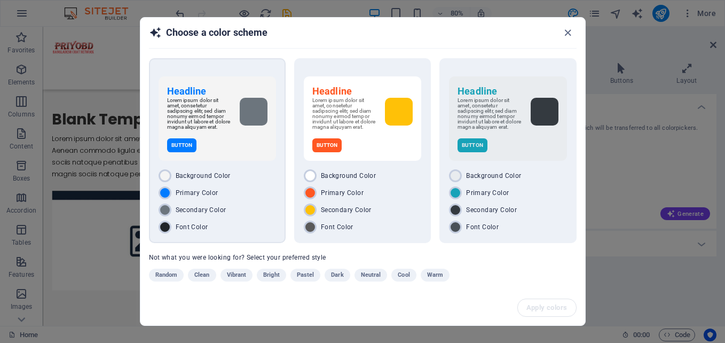
click at [249, 147] on div "Button" at bounding box center [217, 145] width 100 height 14
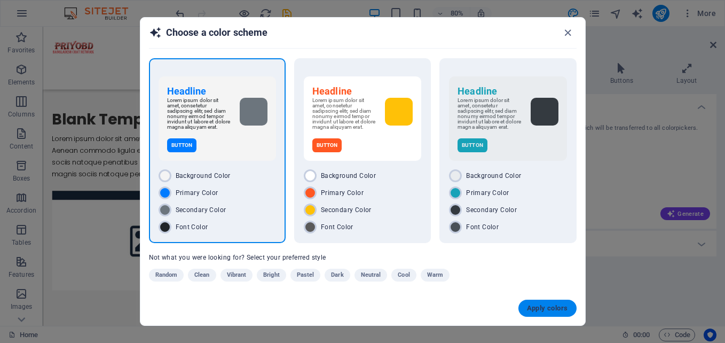
click at [541, 307] on span "Apply colors" at bounding box center [547, 308] width 41 height 9
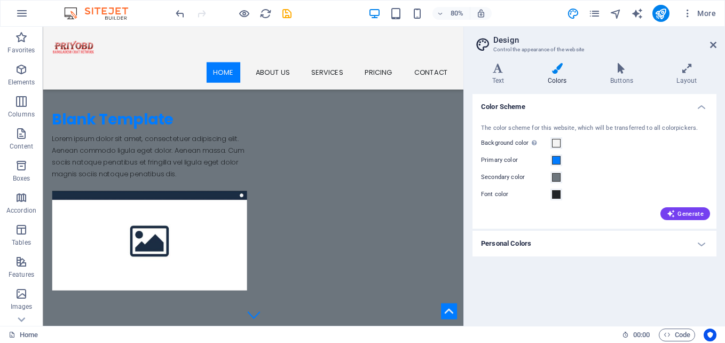
click at [719, 46] on aside "Design Control the appearance of the website Variants Text Colors Buttons Layou…" at bounding box center [594, 176] width 262 height 299
click at [712, 44] on icon at bounding box center [713, 45] width 6 height 9
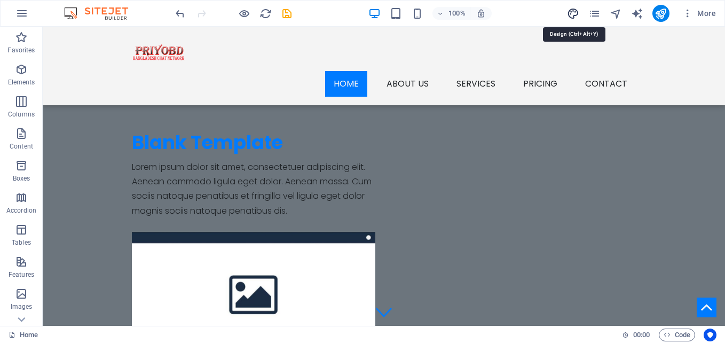
click at [568, 15] on icon "design" at bounding box center [573, 13] width 12 height 12
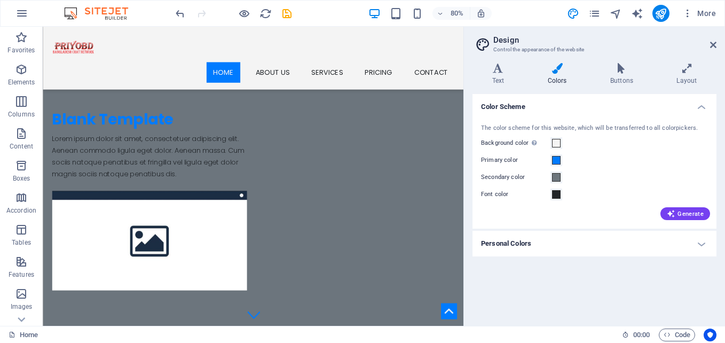
click at [569, 73] on icon at bounding box center [557, 68] width 58 height 11
click at [556, 196] on span at bounding box center [556, 194] width 9 height 9
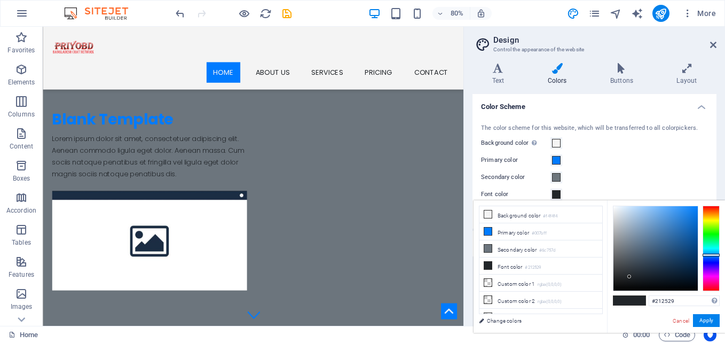
click at [556, 196] on span at bounding box center [556, 194] width 9 height 9
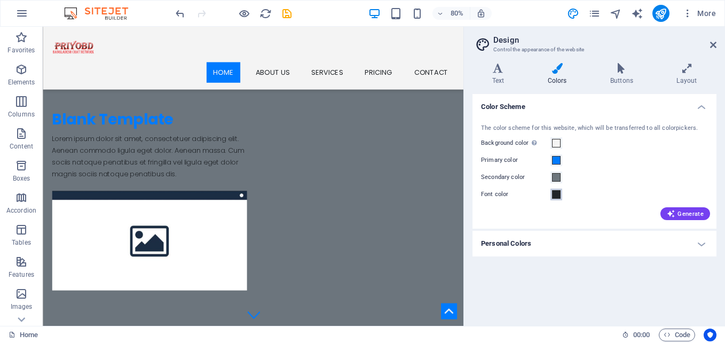
click at [556, 196] on span at bounding box center [556, 194] width 9 height 9
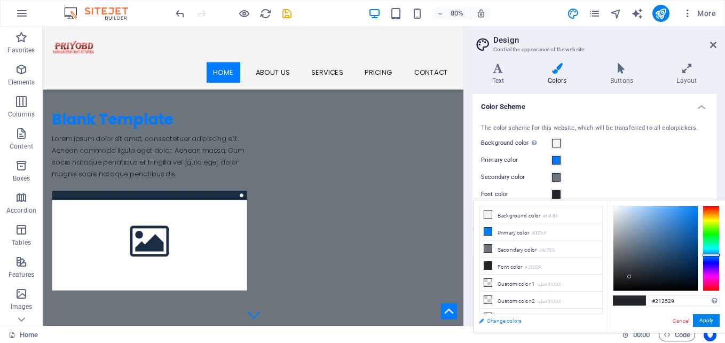
click at [511, 320] on link "Change colors" at bounding box center [536, 320] width 124 height 13
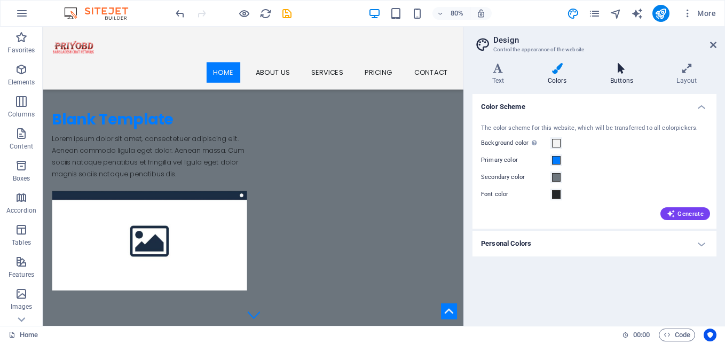
click at [625, 73] on icon at bounding box center [622, 68] width 62 height 11
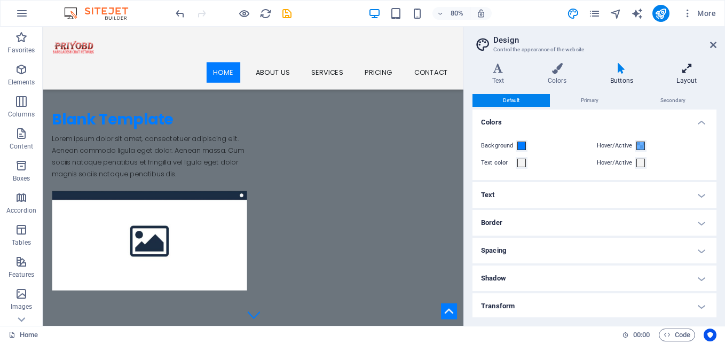
click at [690, 77] on h4 "Layout" at bounding box center [686, 74] width 59 height 22
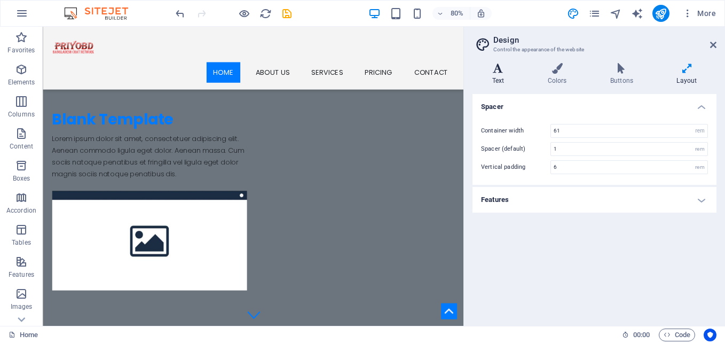
click at [498, 76] on h4 "Text" at bounding box center [501, 74] width 56 height 22
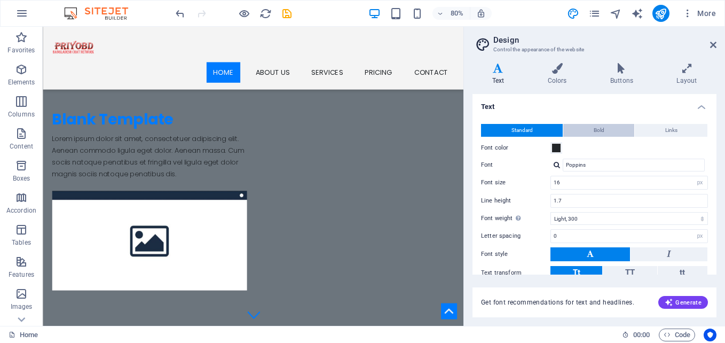
click at [608, 132] on button "Bold" at bounding box center [598, 130] width 71 height 13
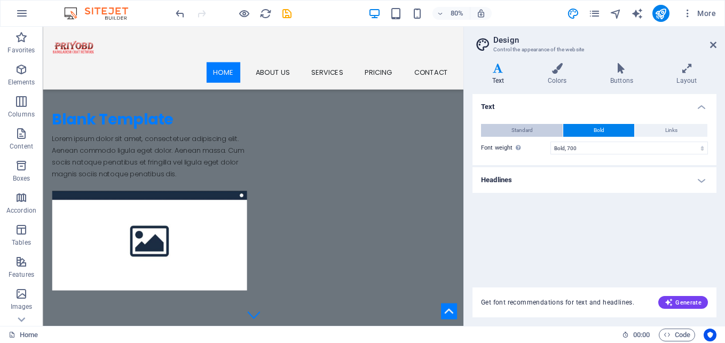
click at [522, 127] on span "Standard" at bounding box center [522, 130] width 21 height 13
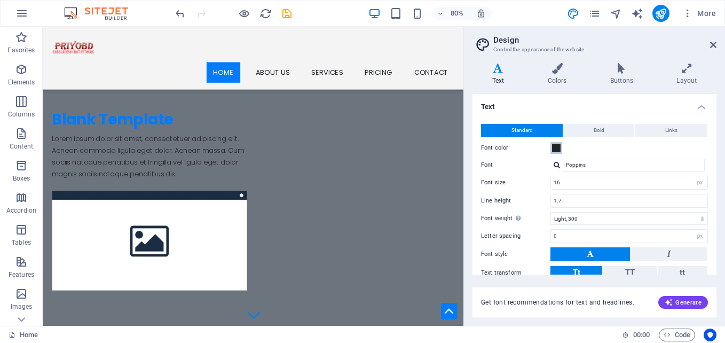
click at [559, 148] on span at bounding box center [556, 148] width 9 height 9
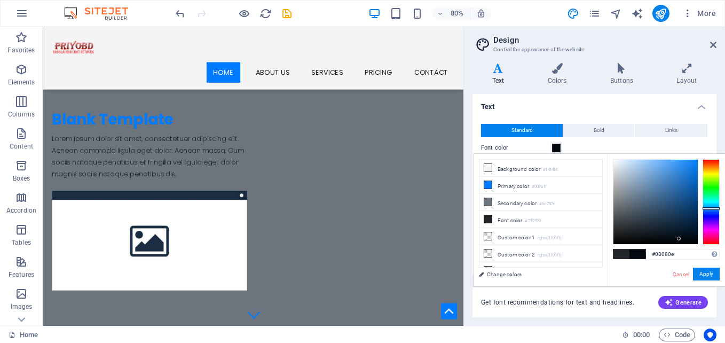
click at [679, 239] on div at bounding box center [656, 202] width 84 height 84
type input "#01070e"
click at [690, 239] on div at bounding box center [656, 202] width 84 height 84
click at [702, 276] on button "Apply" at bounding box center [706, 274] width 27 height 13
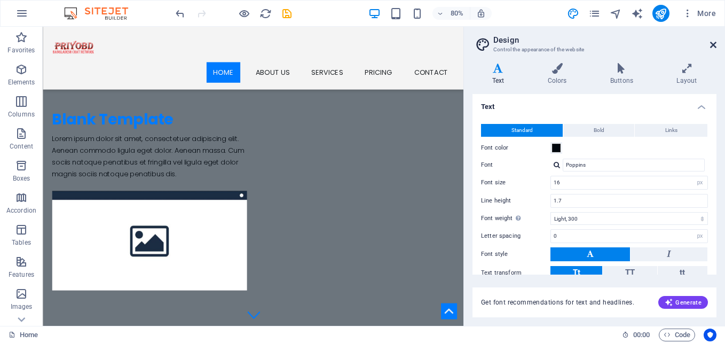
click at [714, 44] on icon at bounding box center [713, 45] width 6 height 9
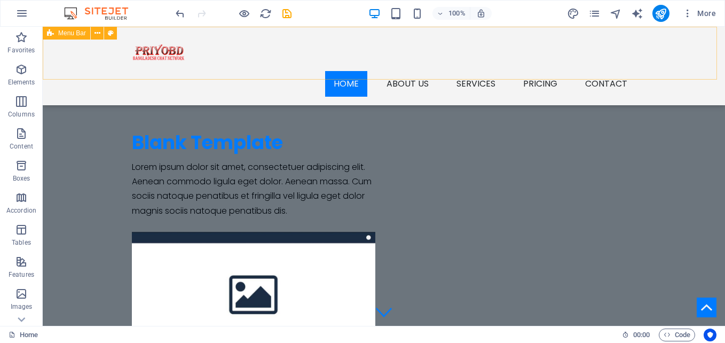
click at [674, 64] on div "Menu Home About us Services Service Detail Pricing Contact" at bounding box center [384, 66] width 682 height 78
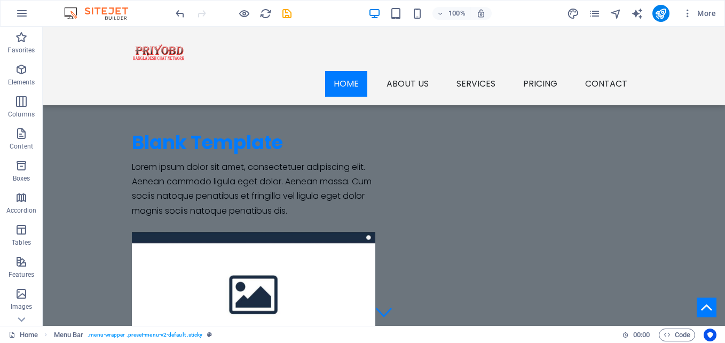
scroll to position [262, 0]
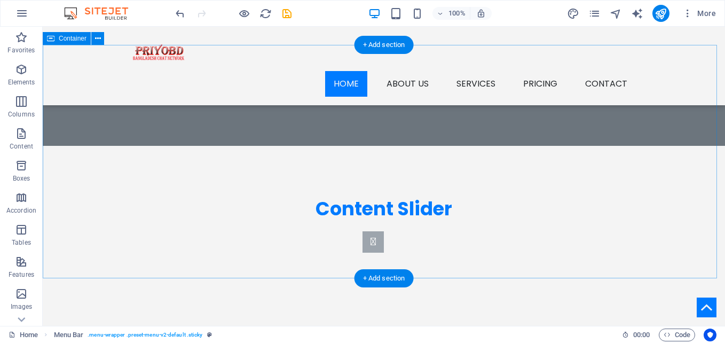
click at [677, 146] on div "Content Slider Lorem ipsum dolor sit amet, consectetur adipisicing elit. Id, ip…" at bounding box center [384, 284] width 682 height 276
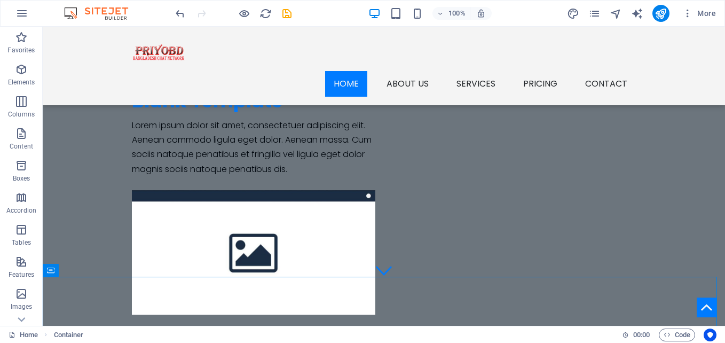
scroll to position [0, 0]
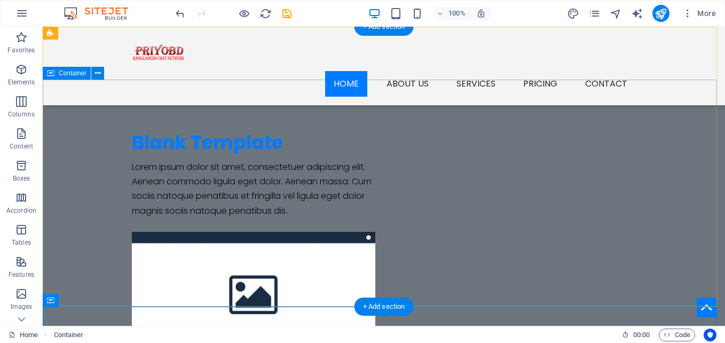
click at [689, 135] on div "Blank Template Lorem ipsum dolor sit amet, consectetuer adipiscing elit. Aenean…" at bounding box center [384, 244] width 682 height 328
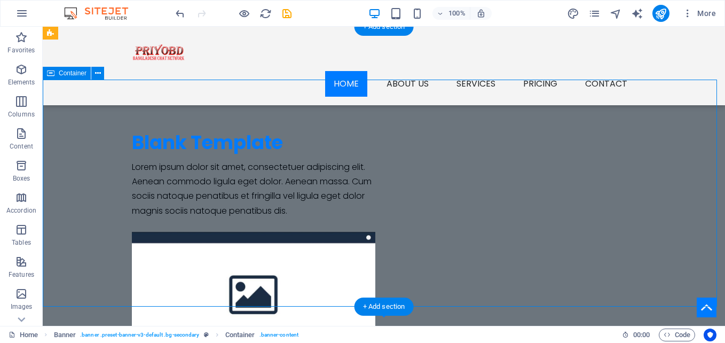
click at [689, 135] on div "Blank Template Lorem ipsum dolor sit amet, consectetuer adipiscing elit. Aenean…" at bounding box center [384, 244] width 682 height 328
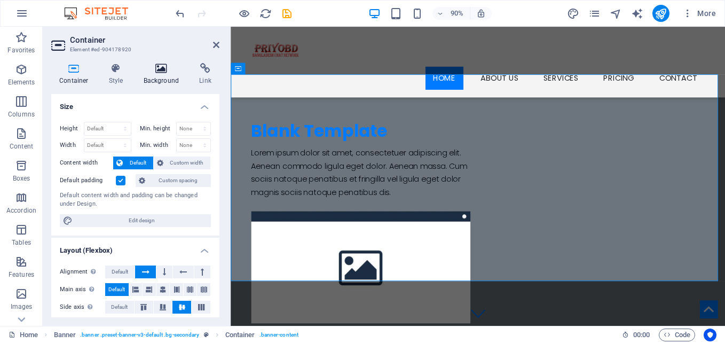
click at [161, 70] on icon at bounding box center [162, 68] width 52 height 11
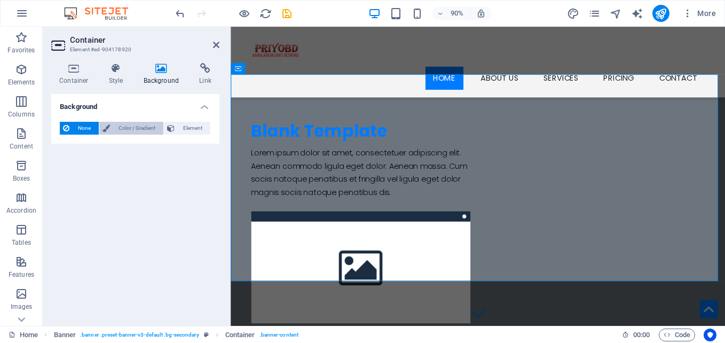
click at [124, 128] on span "Color / Gradient" at bounding box center [136, 128] width 47 height 13
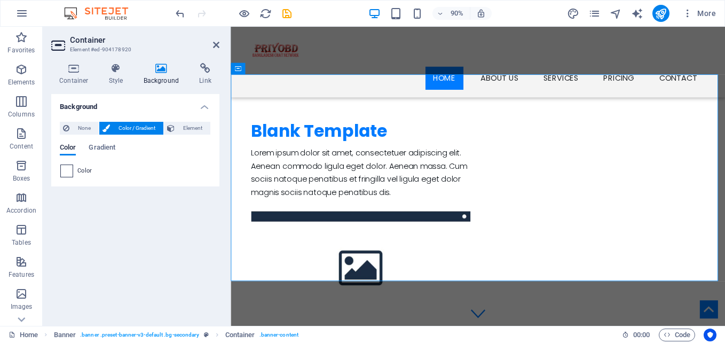
click at [64, 173] on span at bounding box center [67, 171] width 12 height 12
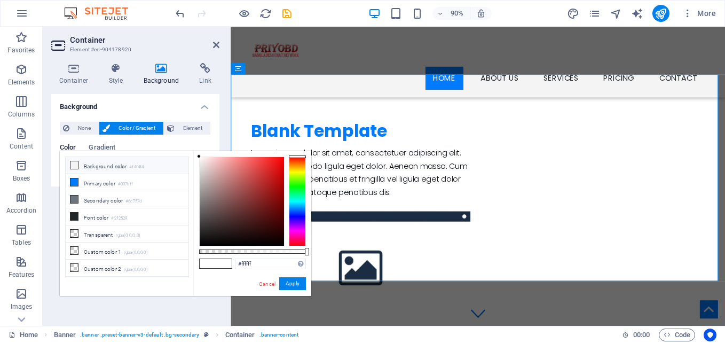
click at [74, 163] on icon at bounding box center [73, 164] width 7 height 7
type input "#f4f4f4"
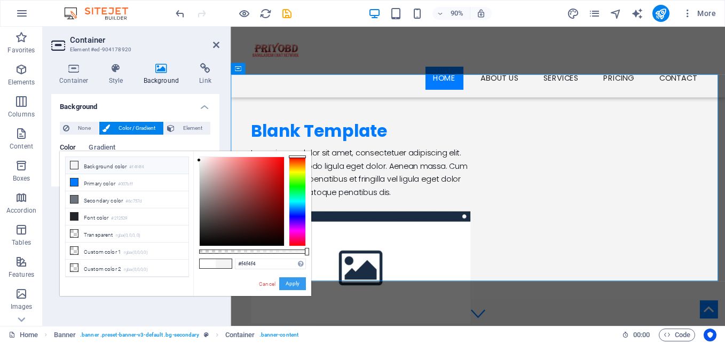
click at [287, 286] on button "Apply" at bounding box center [292, 283] width 27 height 13
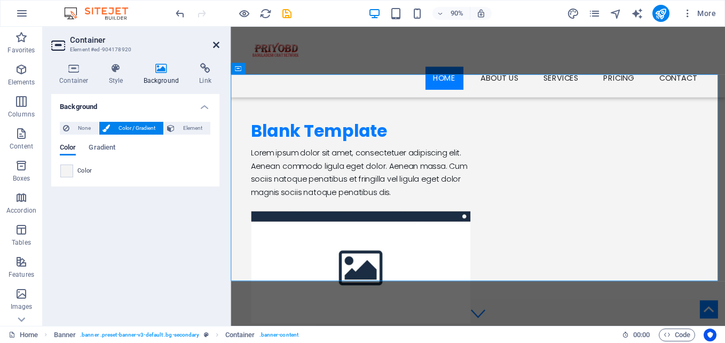
click at [217, 42] on icon at bounding box center [216, 45] width 6 height 9
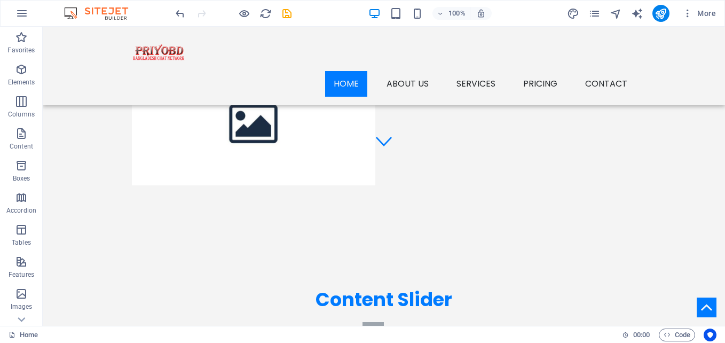
scroll to position [263, 0]
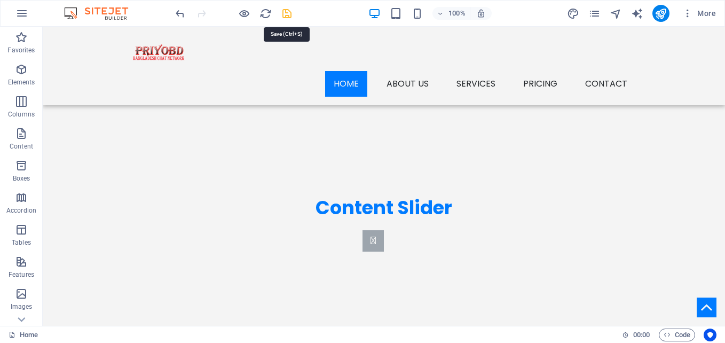
click at [289, 16] on icon "save" at bounding box center [287, 13] width 12 height 12
